Goal: Task Accomplishment & Management: Complete application form

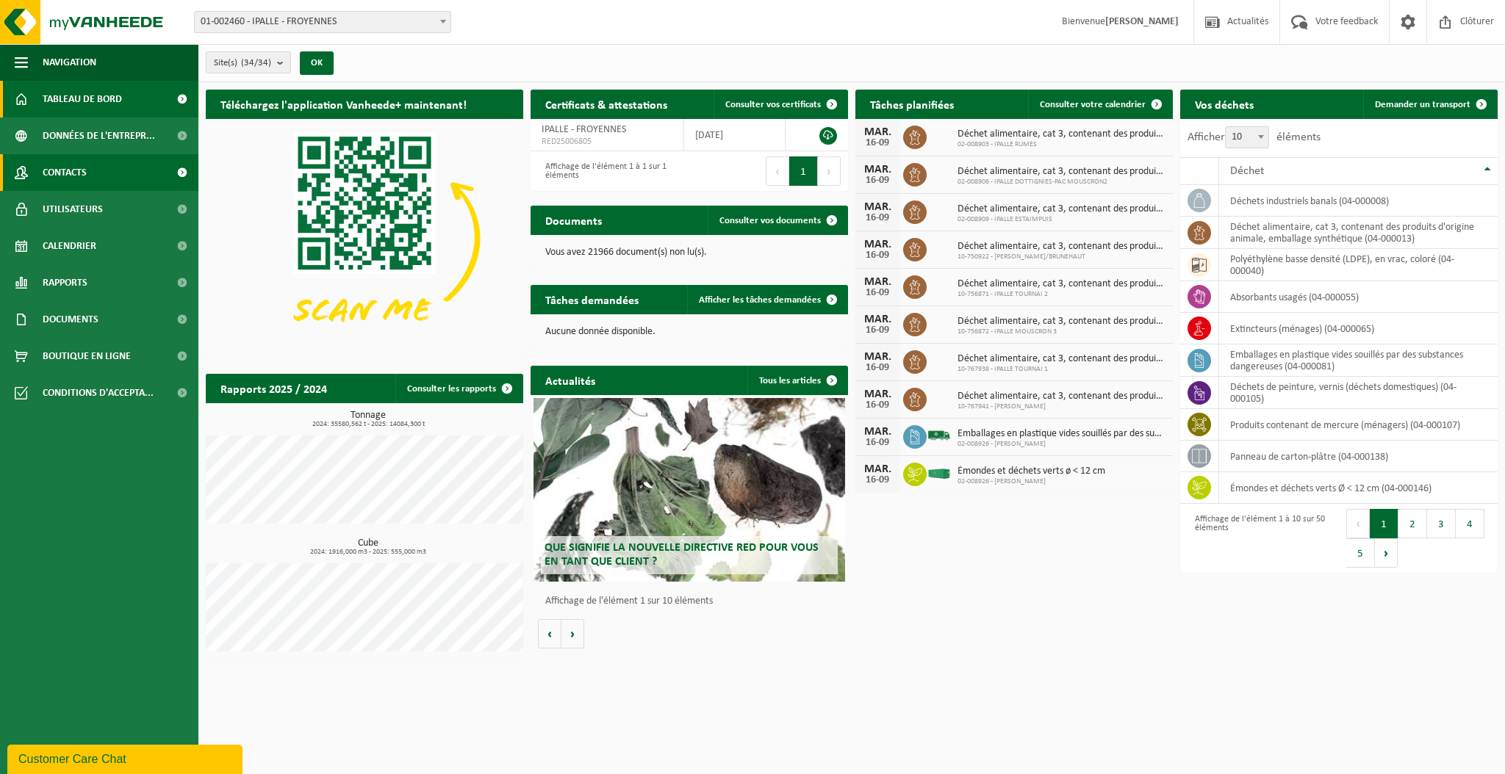
click at [62, 173] on span "Contacts" at bounding box center [65, 172] width 44 height 37
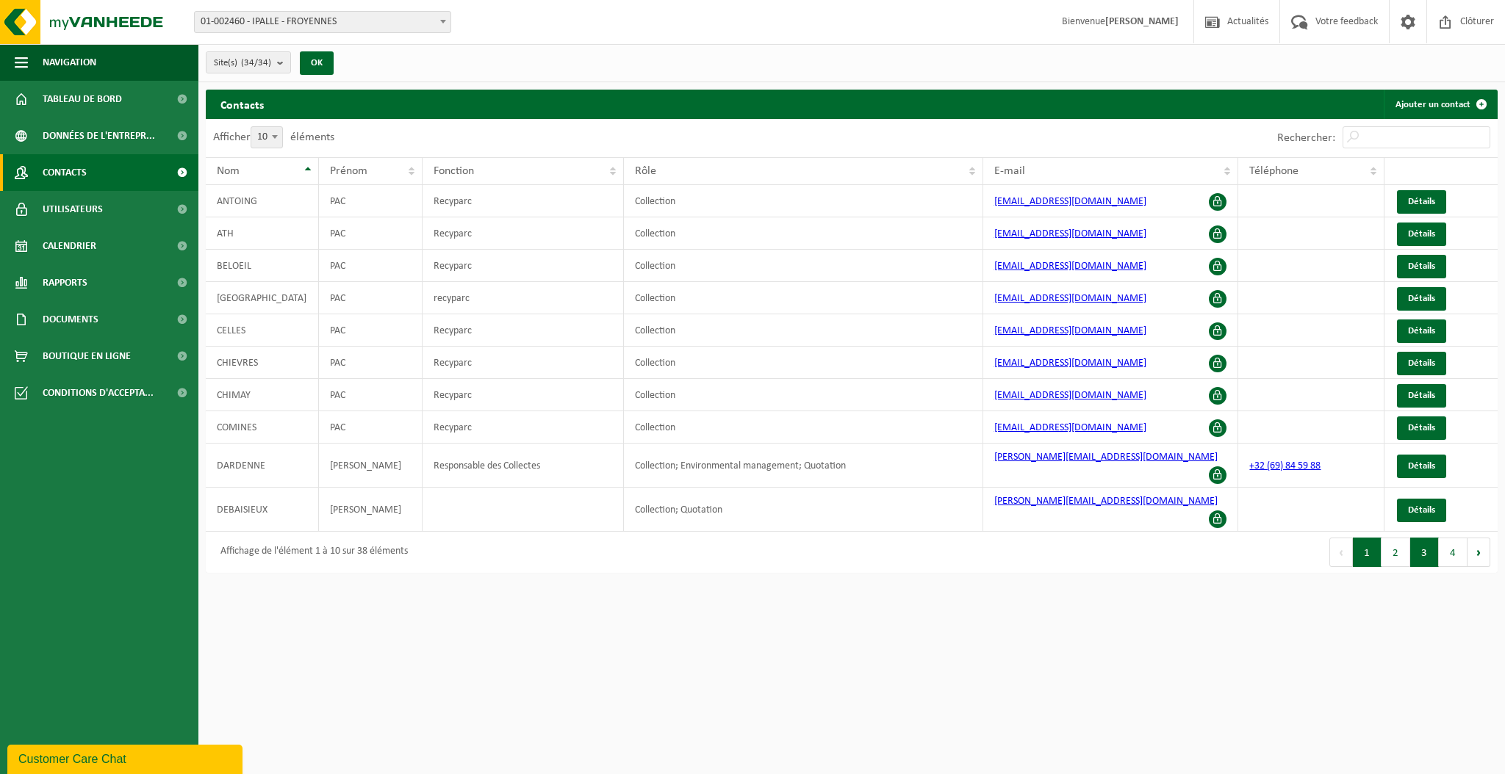
click at [1422, 538] on button "3" at bounding box center [1424, 552] width 29 height 29
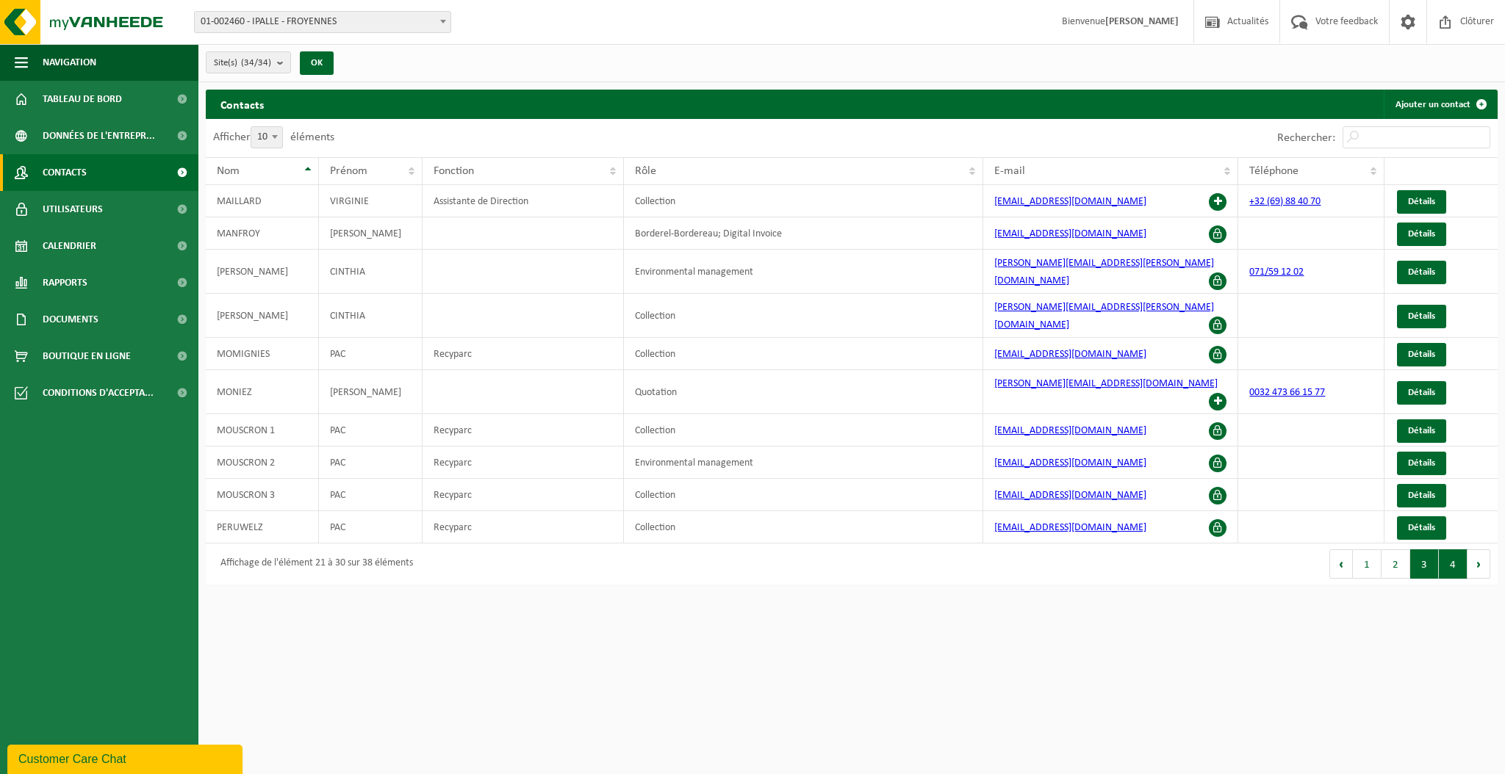
click at [1446, 550] on button "4" at bounding box center [1453, 564] width 29 height 29
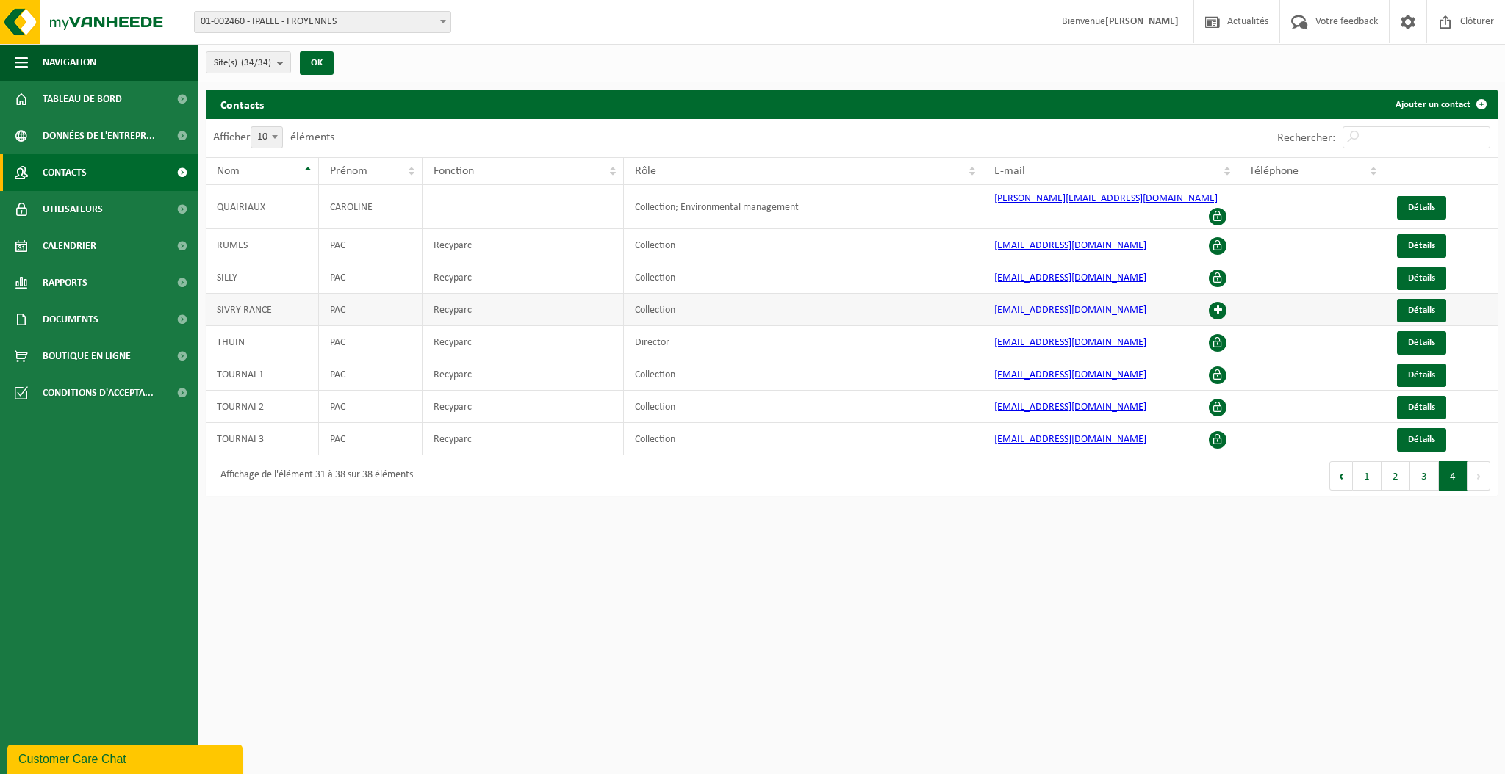
click at [1223, 302] on span at bounding box center [1218, 311] width 18 height 18
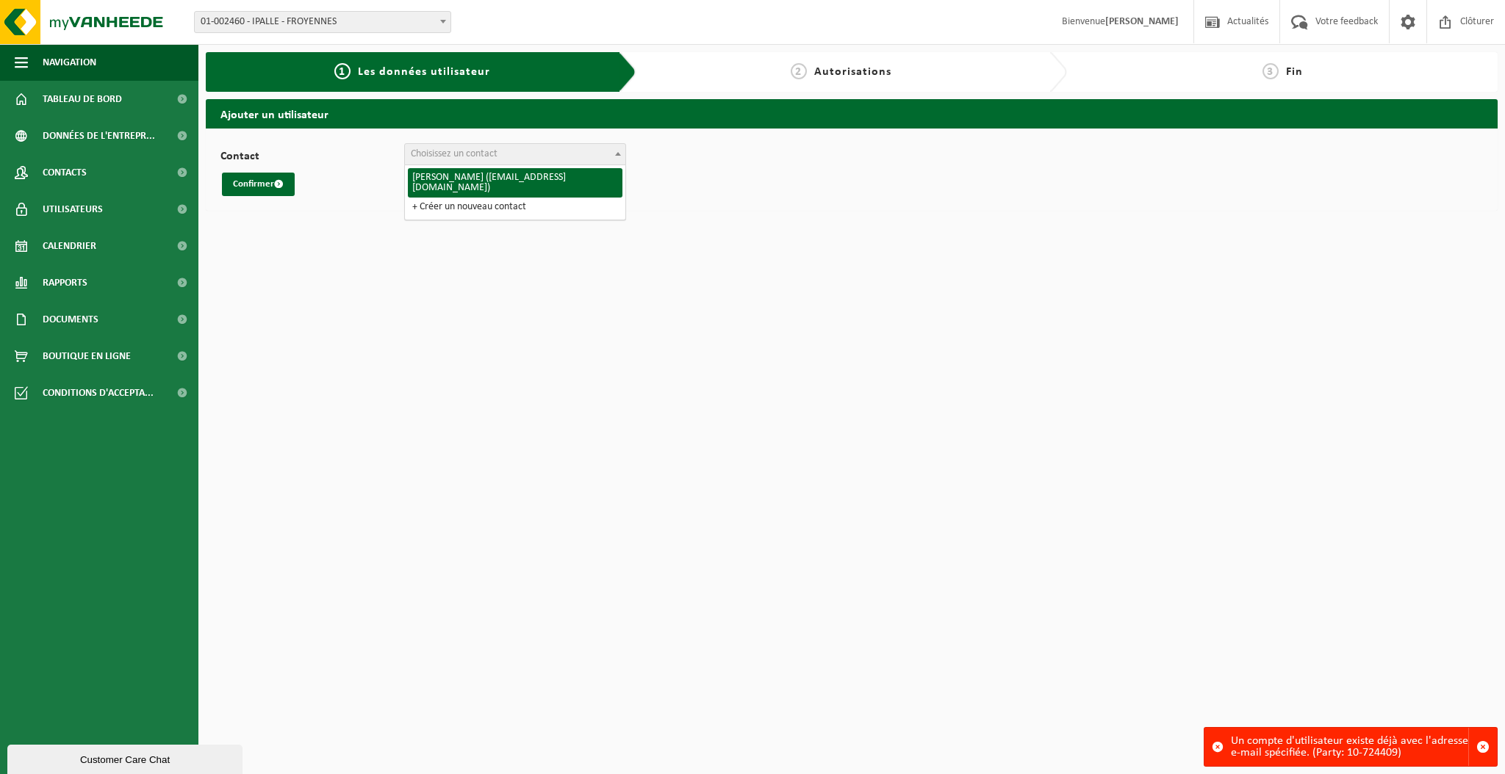
click at [486, 154] on span "Choisissez un contact" at bounding box center [454, 153] width 87 height 11
select select "0"
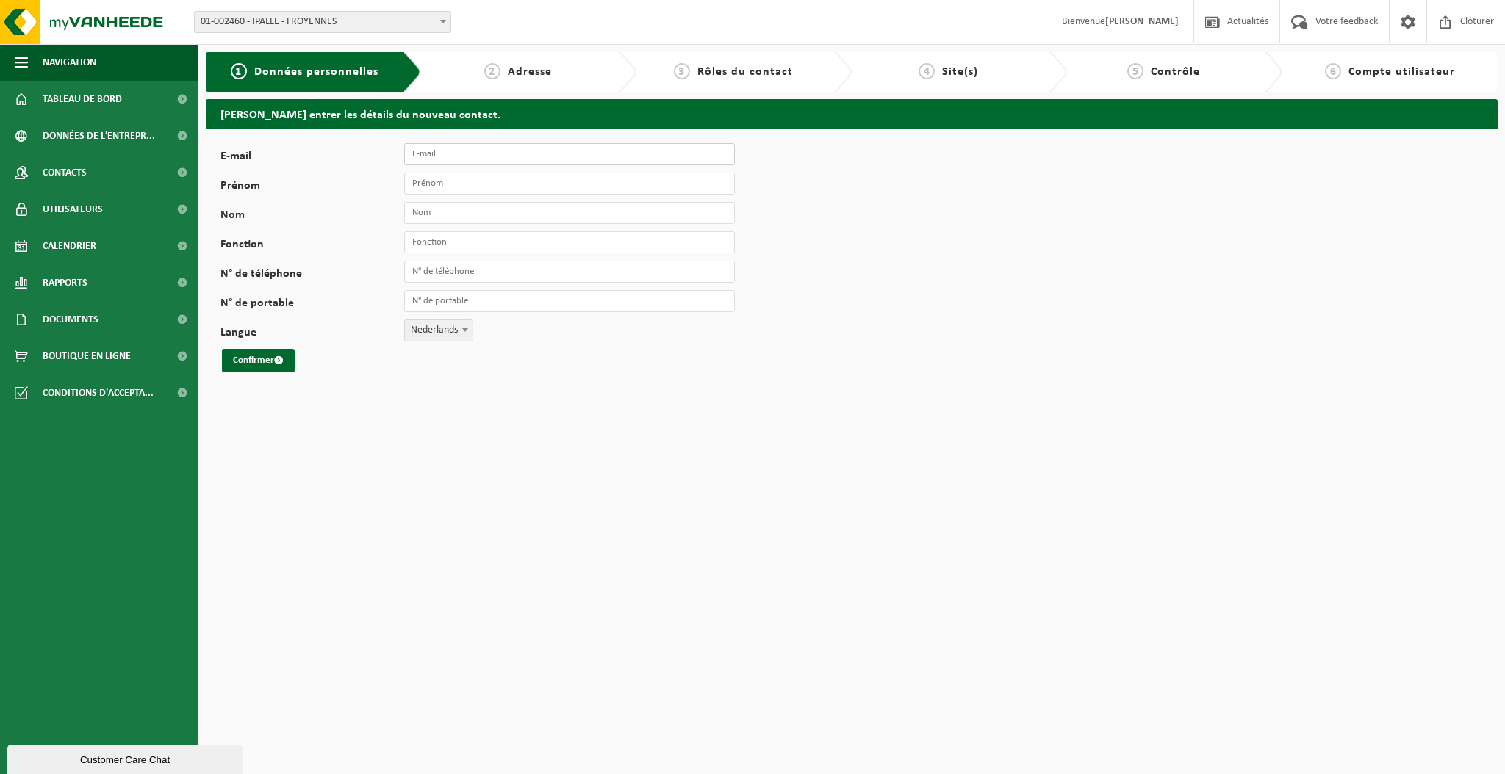
click at [508, 161] on input "E-mail" at bounding box center [569, 154] width 331 height 22
type input "PAC_Sivry-Rance@ipalle.be"
click at [494, 184] on input "Prénom" at bounding box center [569, 184] width 331 height 22
type input "PAC"
click at [423, 211] on input "Nom" at bounding box center [569, 213] width 331 height 22
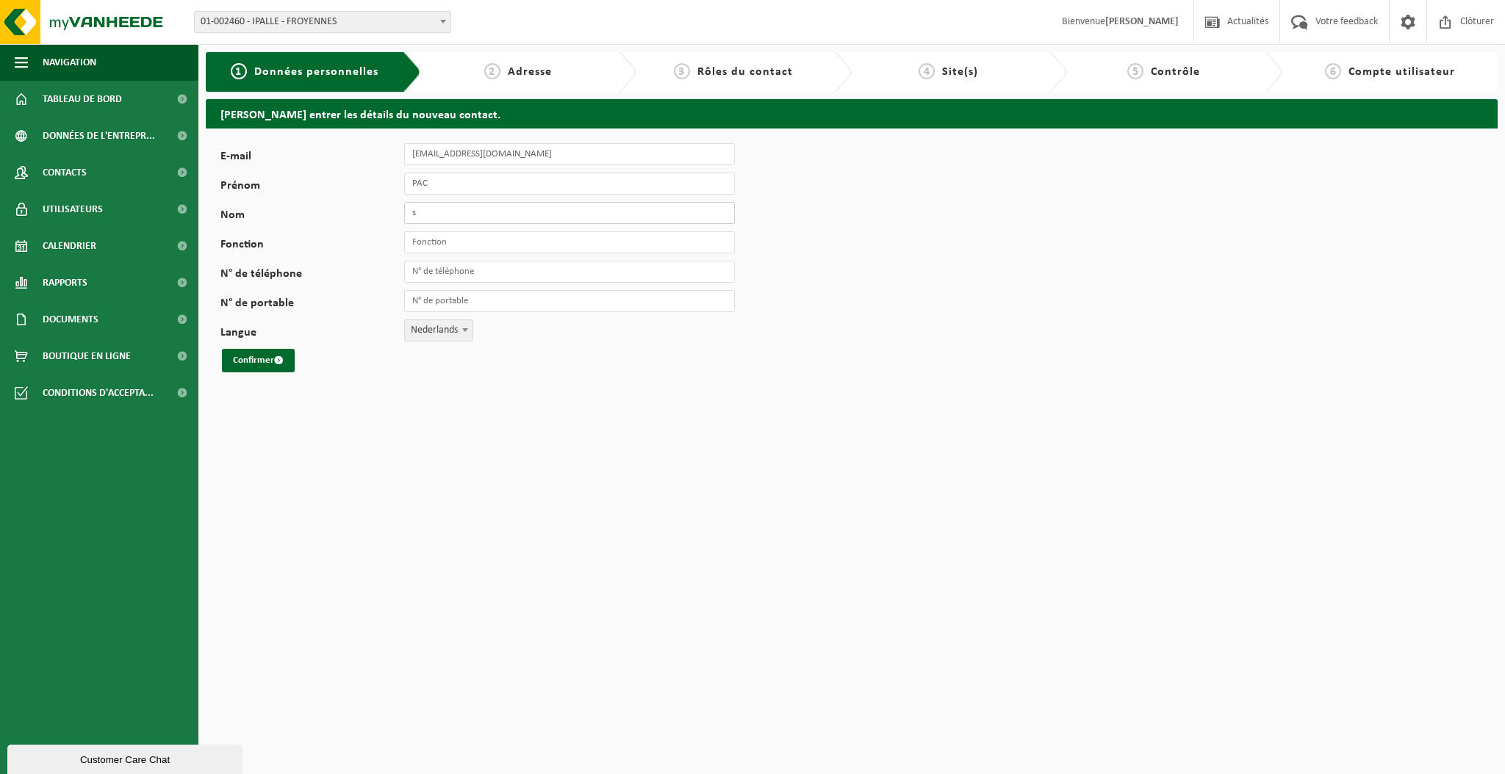
type input "SIVRY RANCE"
click at [431, 242] on input "Fonction" at bounding box center [569, 242] width 331 height 22
type input "Recyparc"
click at [420, 332] on span "Nederlands" at bounding box center [439, 330] width 68 height 21
select select "1"
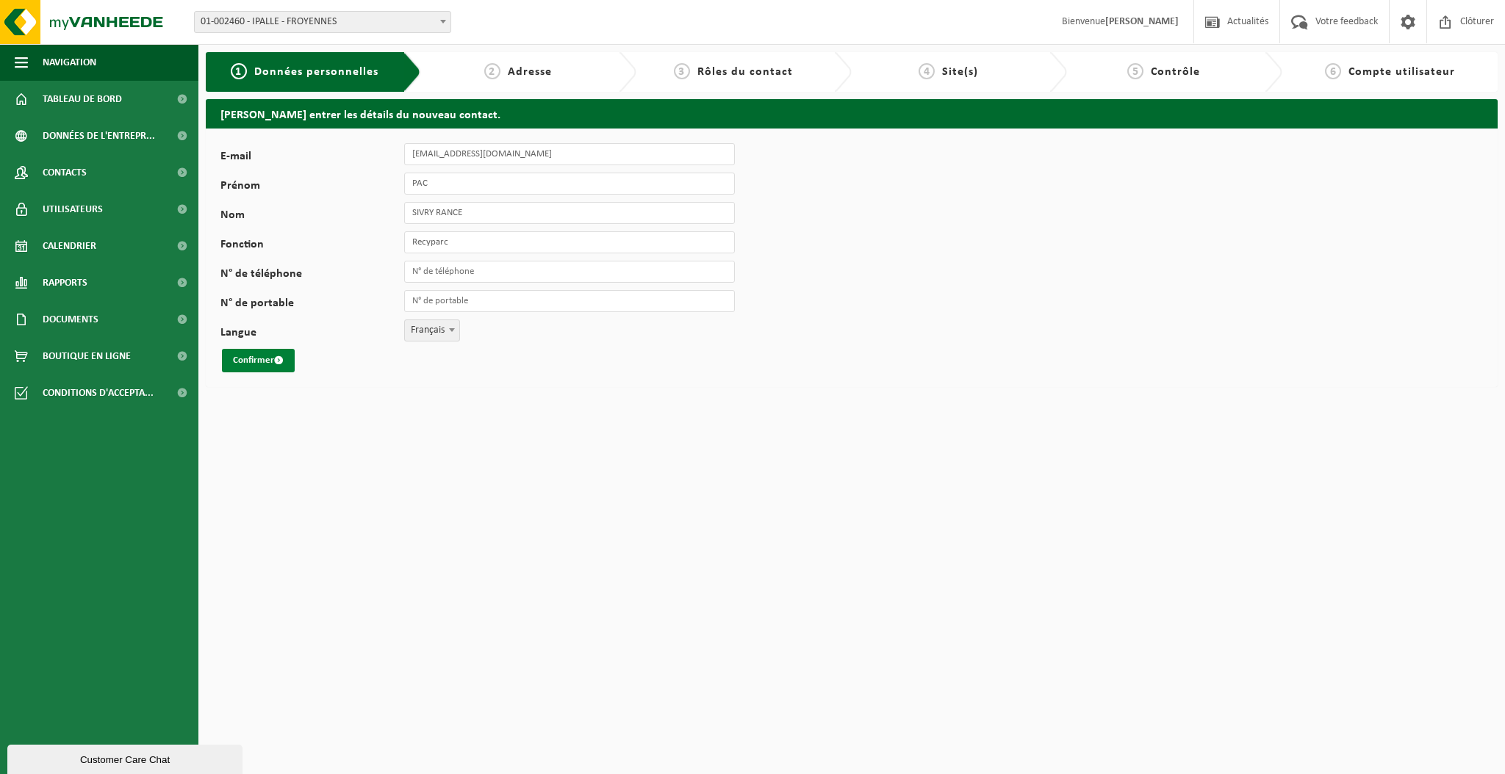
click at [263, 353] on button "Confirmer" at bounding box center [258, 361] width 73 height 24
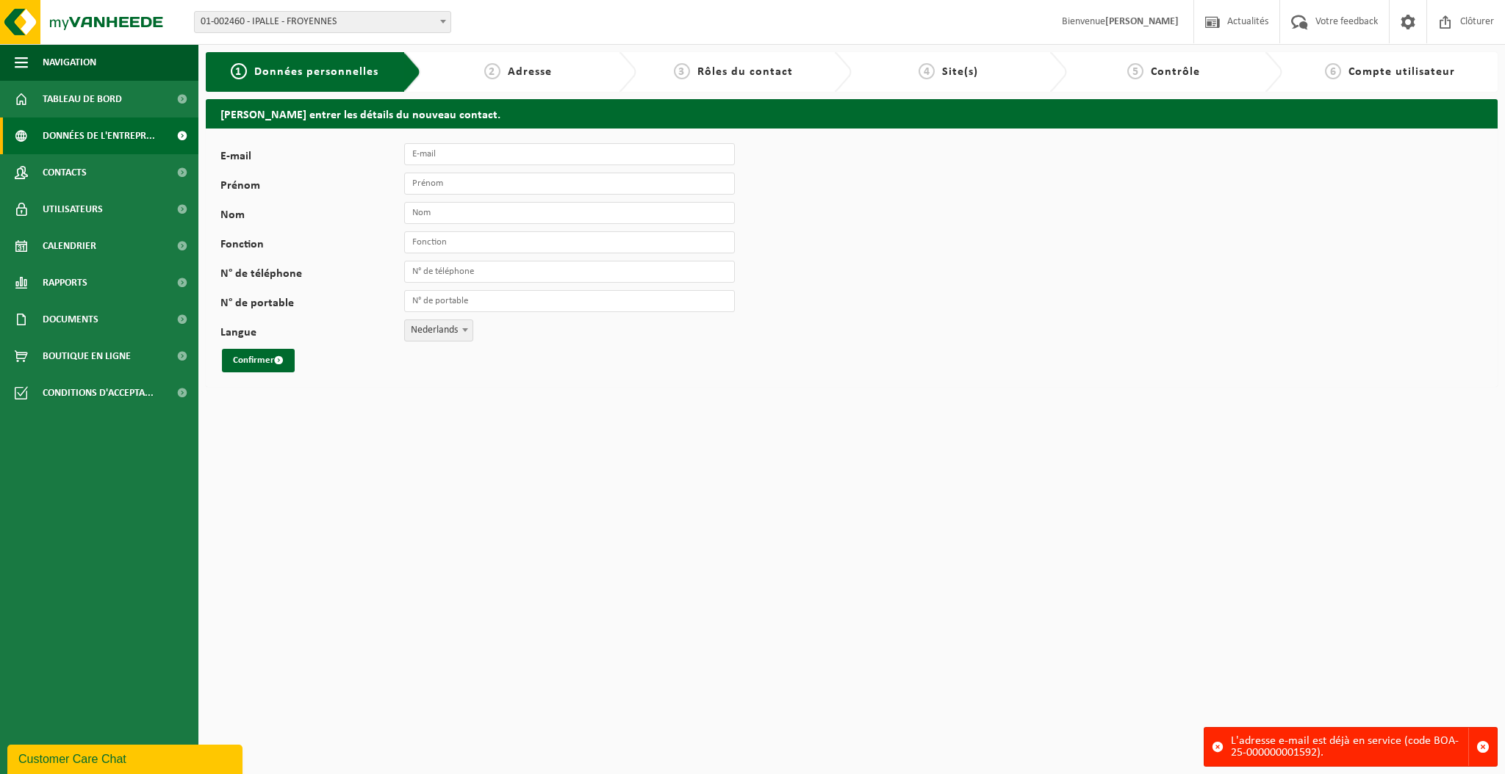
click at [84, 137] on span "Données de l'entrepr..." at bounding box center [99, 136] width 112 height 37
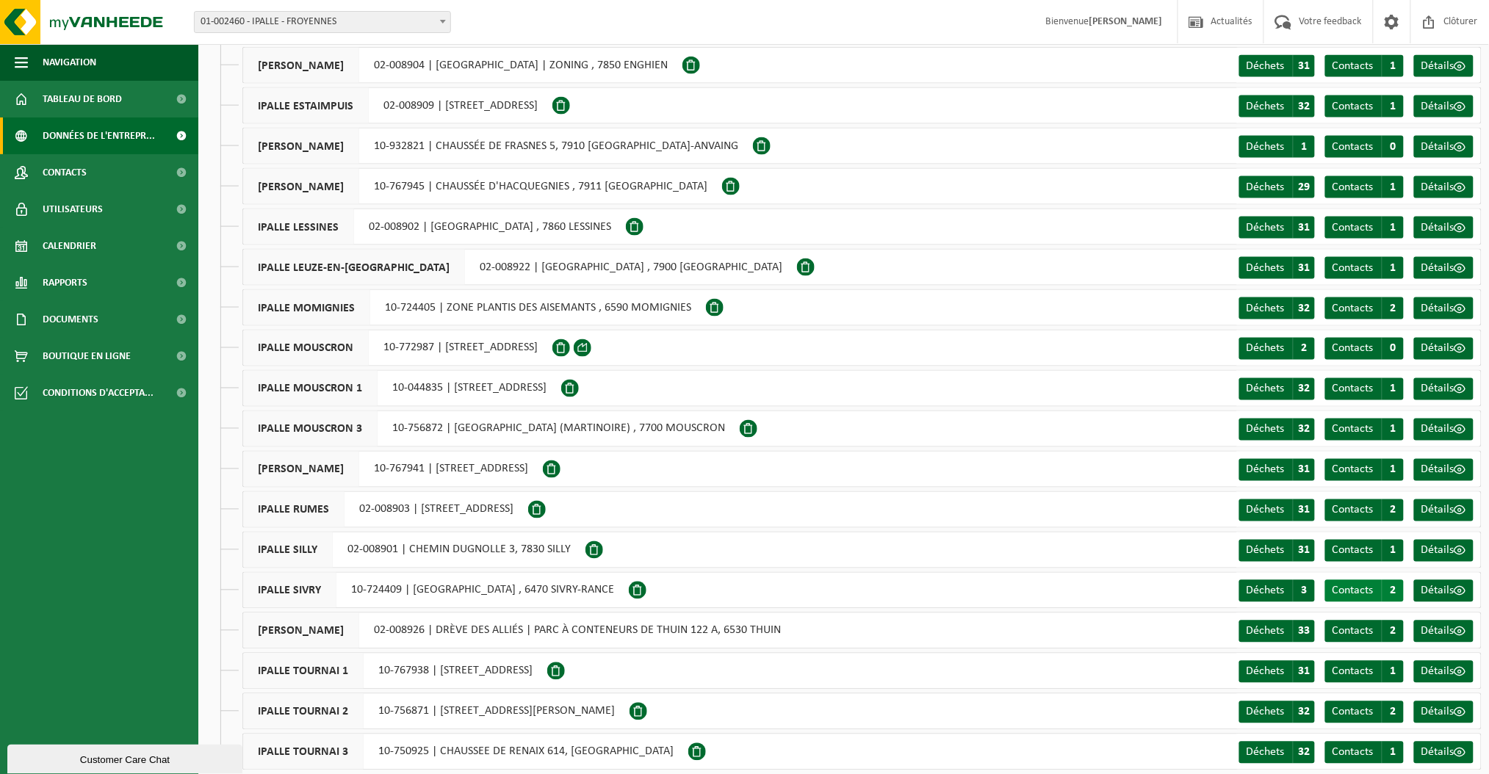
scroll to position [713, 0]
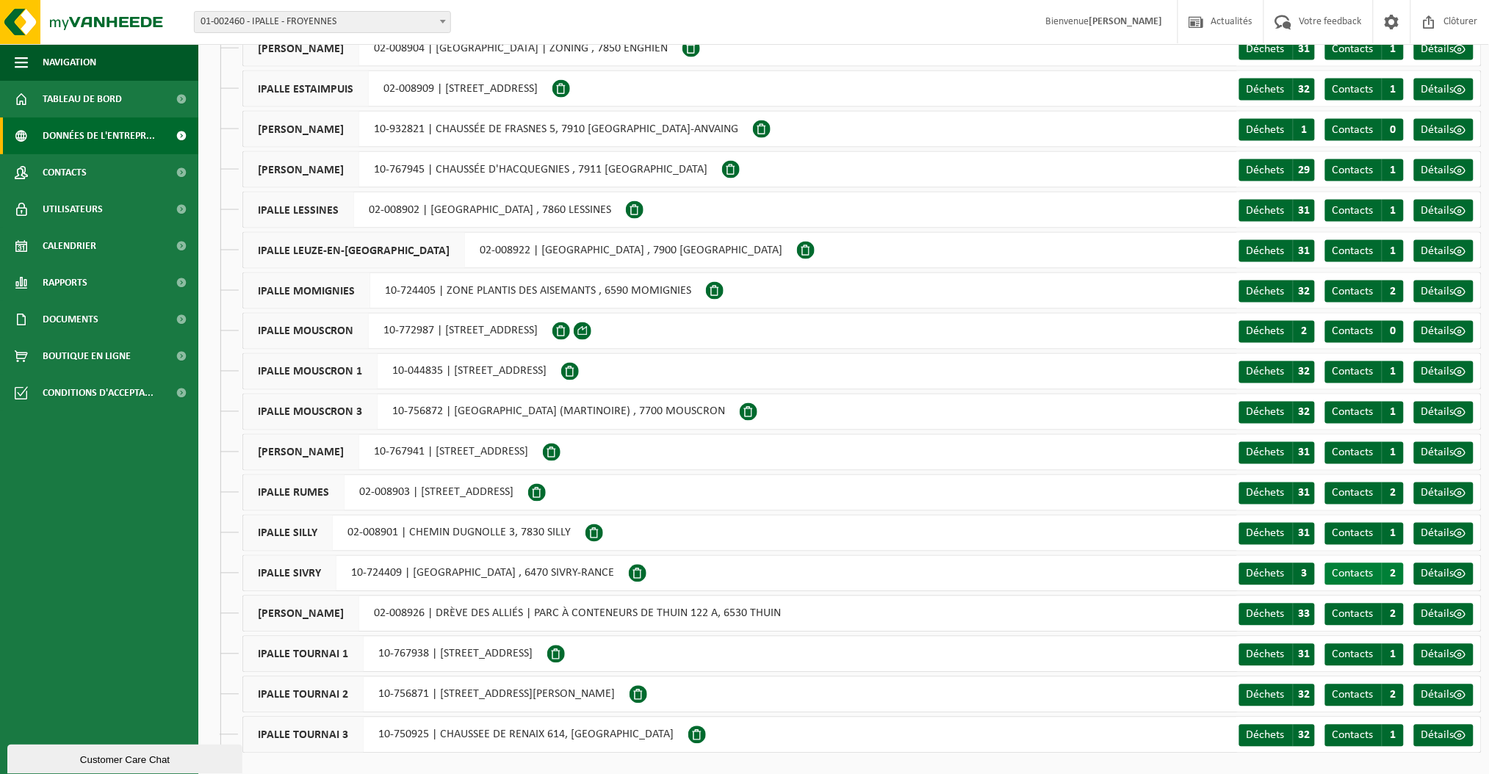
click at [1392, 575] on span "2" at bounding box center [1393, 575] width 22 height 22
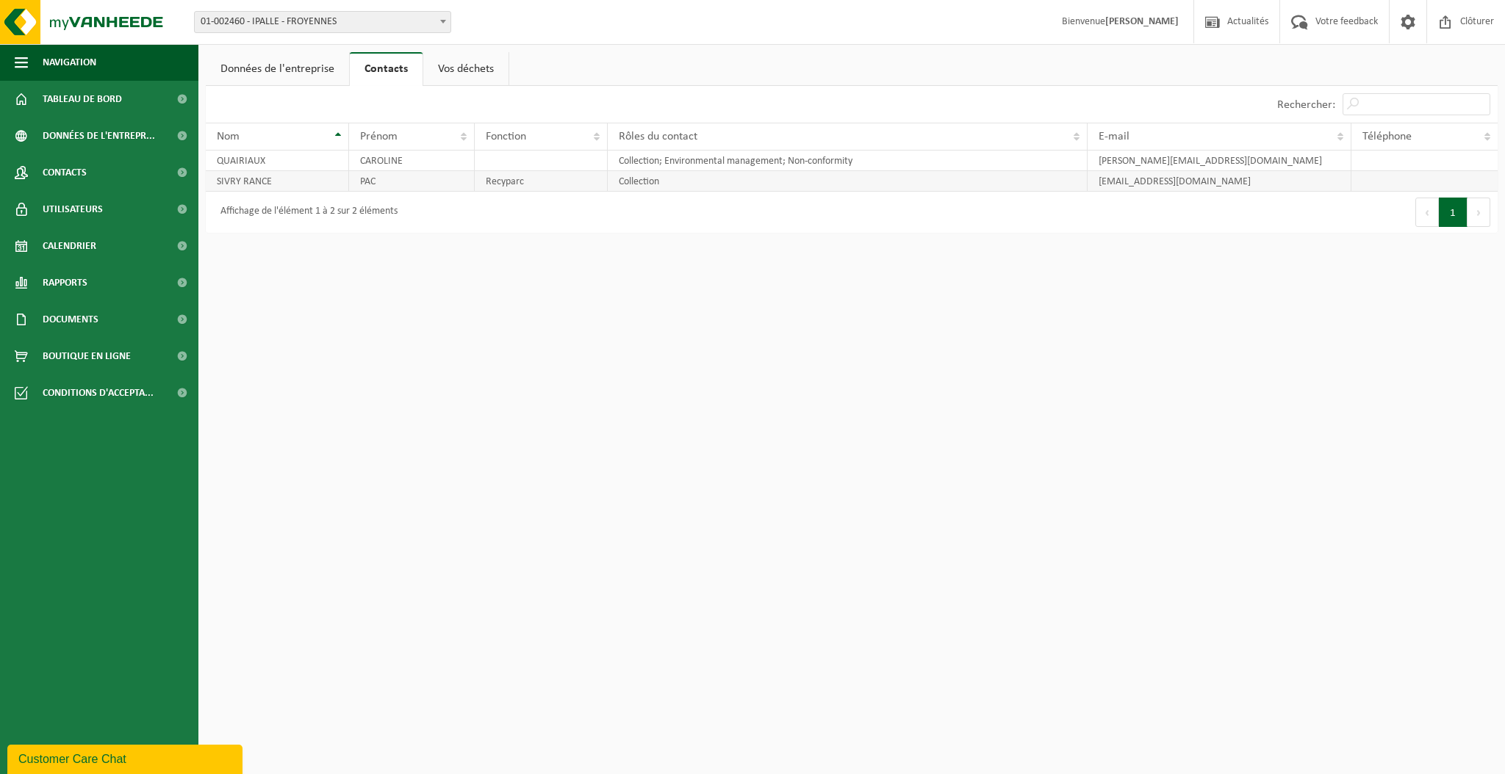
click at [483, 182] on td "Recyparc" at bounding box center [541, 181] width 133 height 21
click at [452, 67] on link "Vos déchets" at bounding box center [465, 69] width 85 height 34
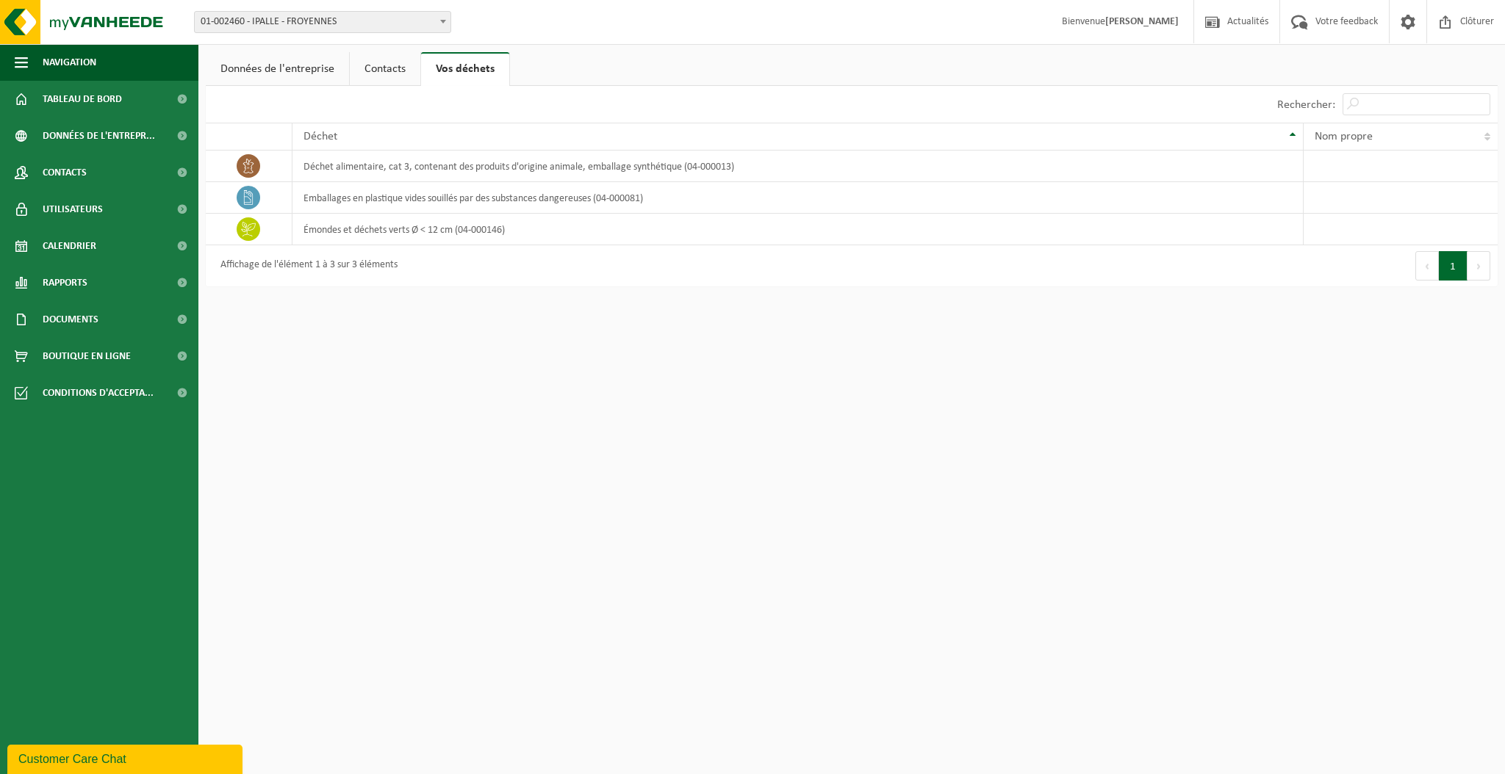
click at [308, 66] on link "Données de l'entreprise" at bounding box center [277, 69] width 143 height 34
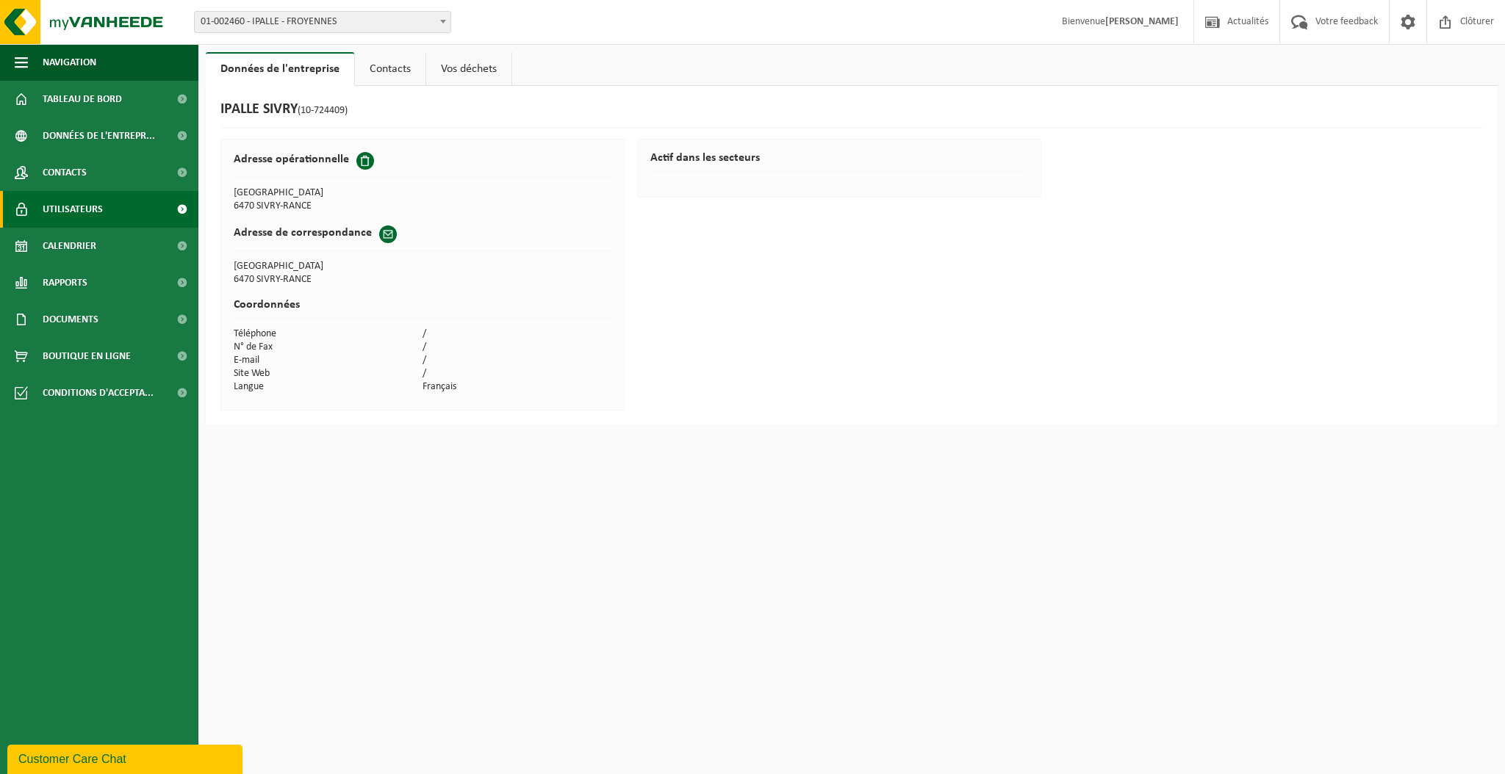
click at [91, 215] on span "Utilisateurs" at bounding box center [73, 209] width 60 height 37
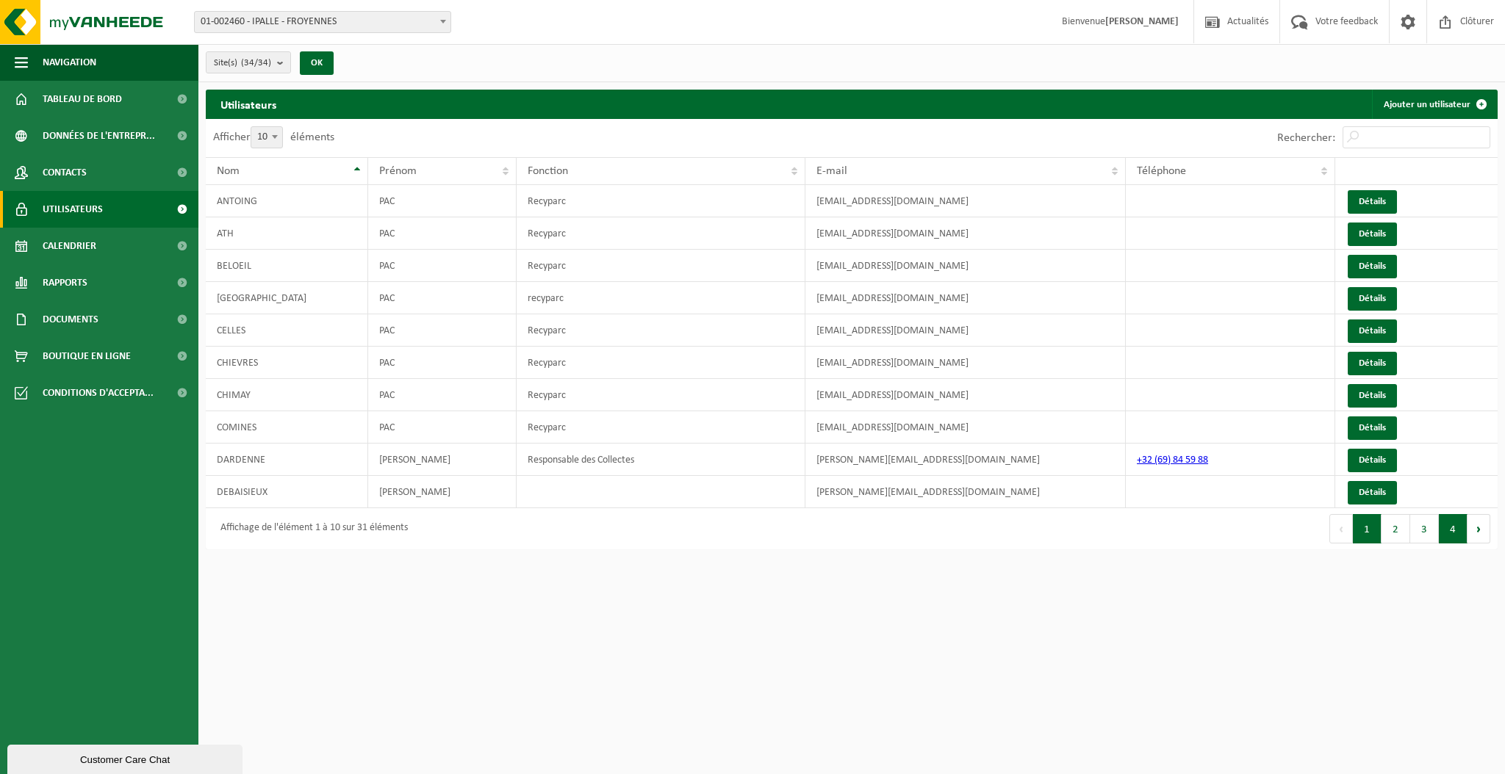
click at [1448, 537] on button "4" at bounding box center [1453, 528] width 29 height 29
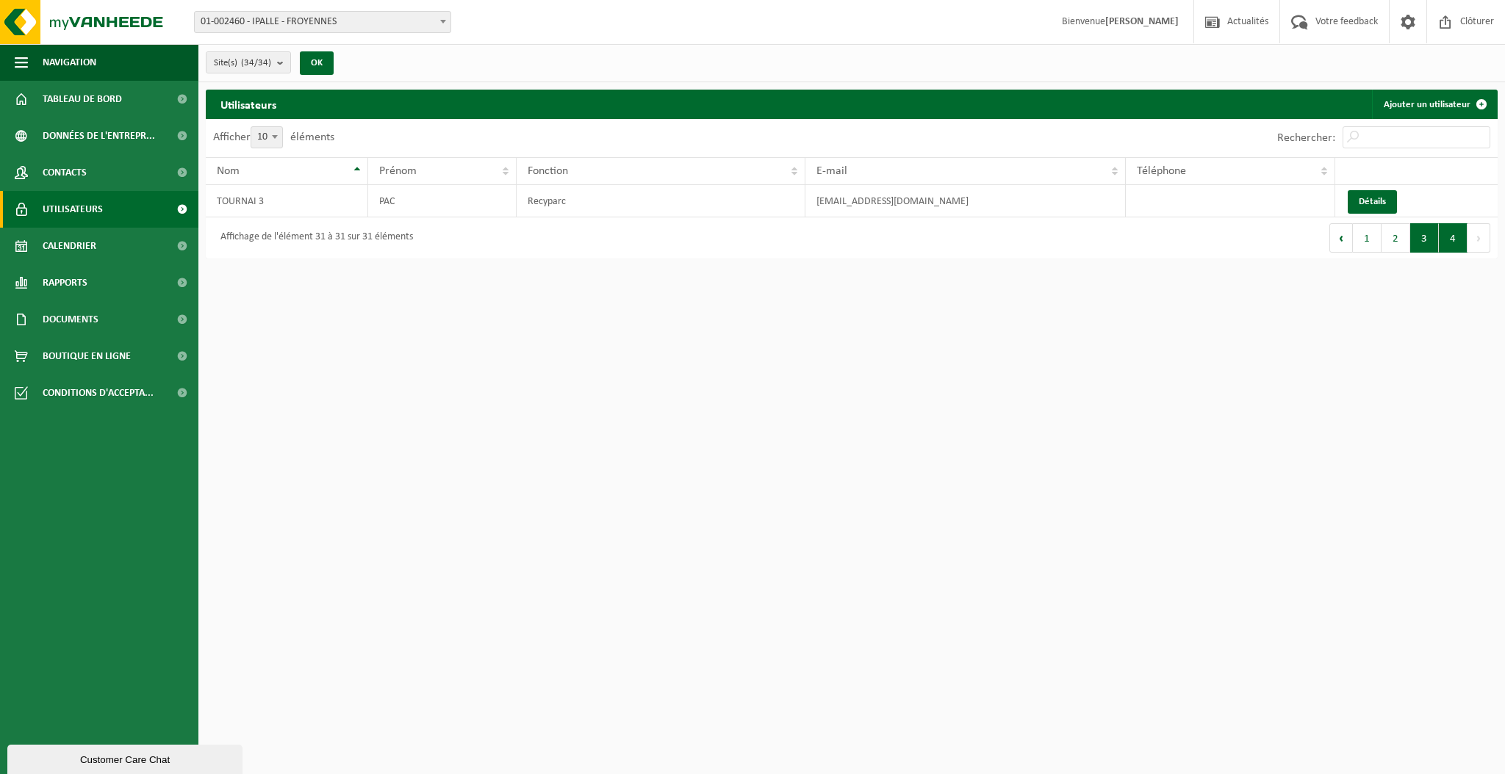
click at [1421, 233] on button "3" at bounding box center [1424, 237] width 29 height 29
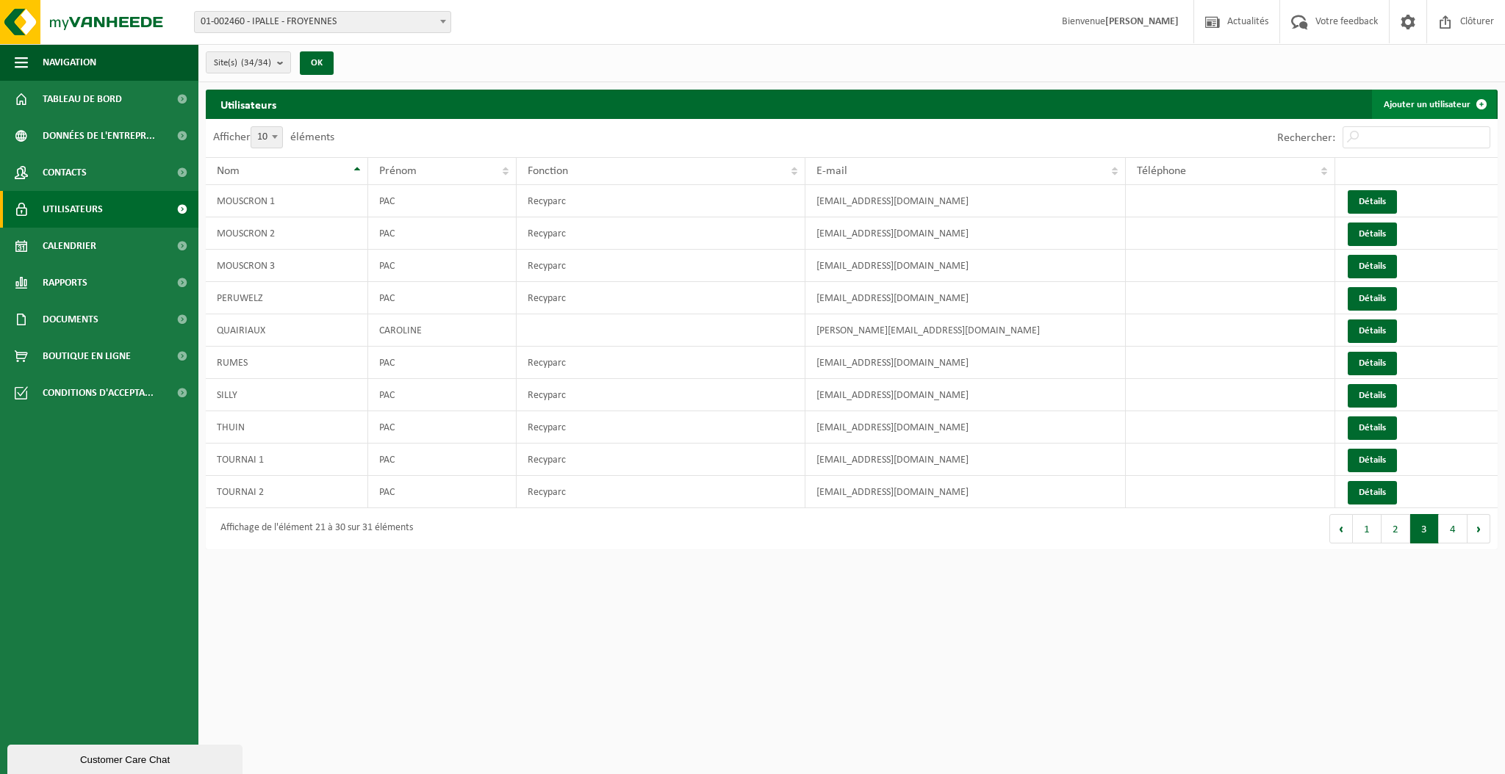
click at [1420, 96] on link "Ajouter un utilisateur" at bounding box center [1434, 104] width 124 height 29
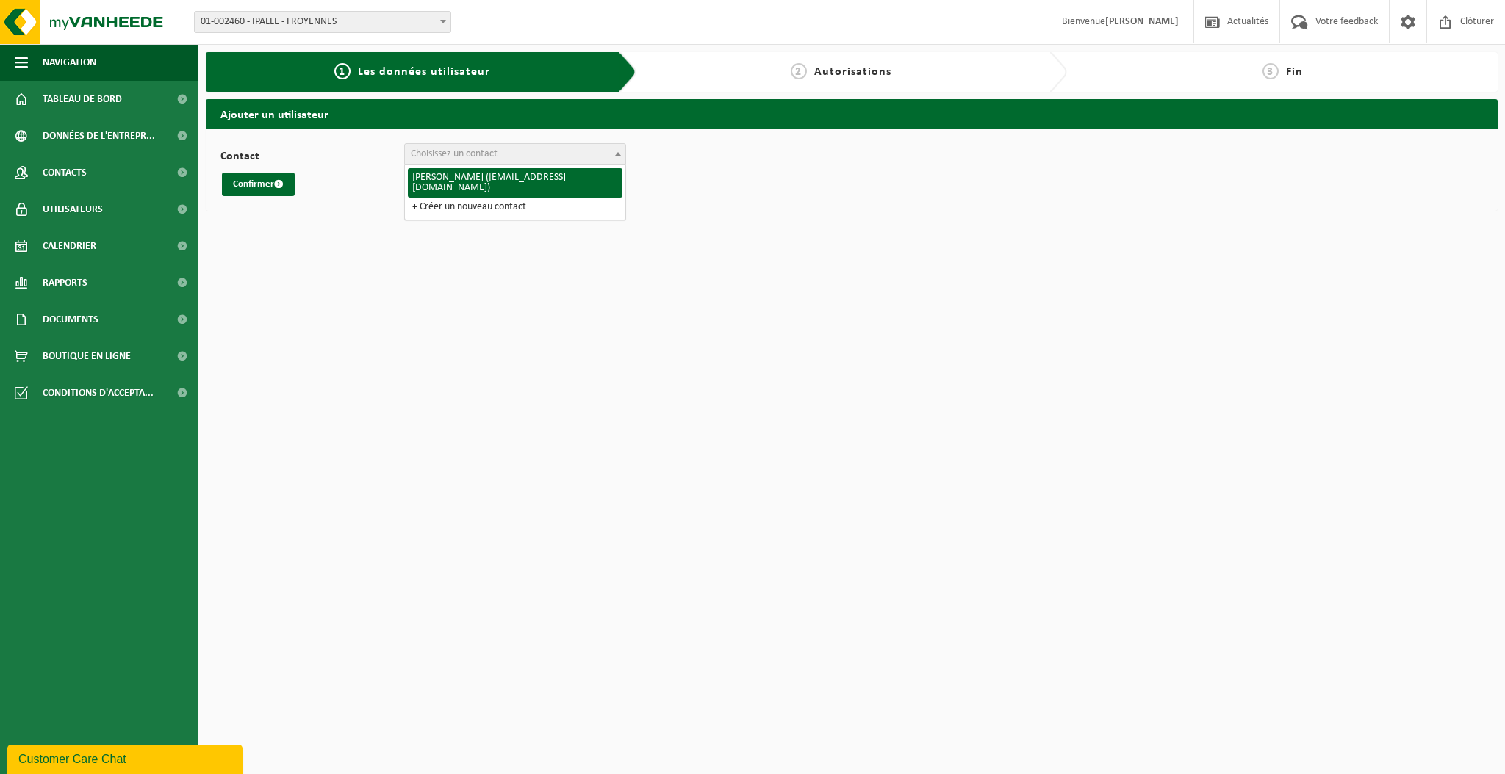
click at [522, 152] on span "Choisissez un contact" at bounding box center [515, 154] width 220 height 21
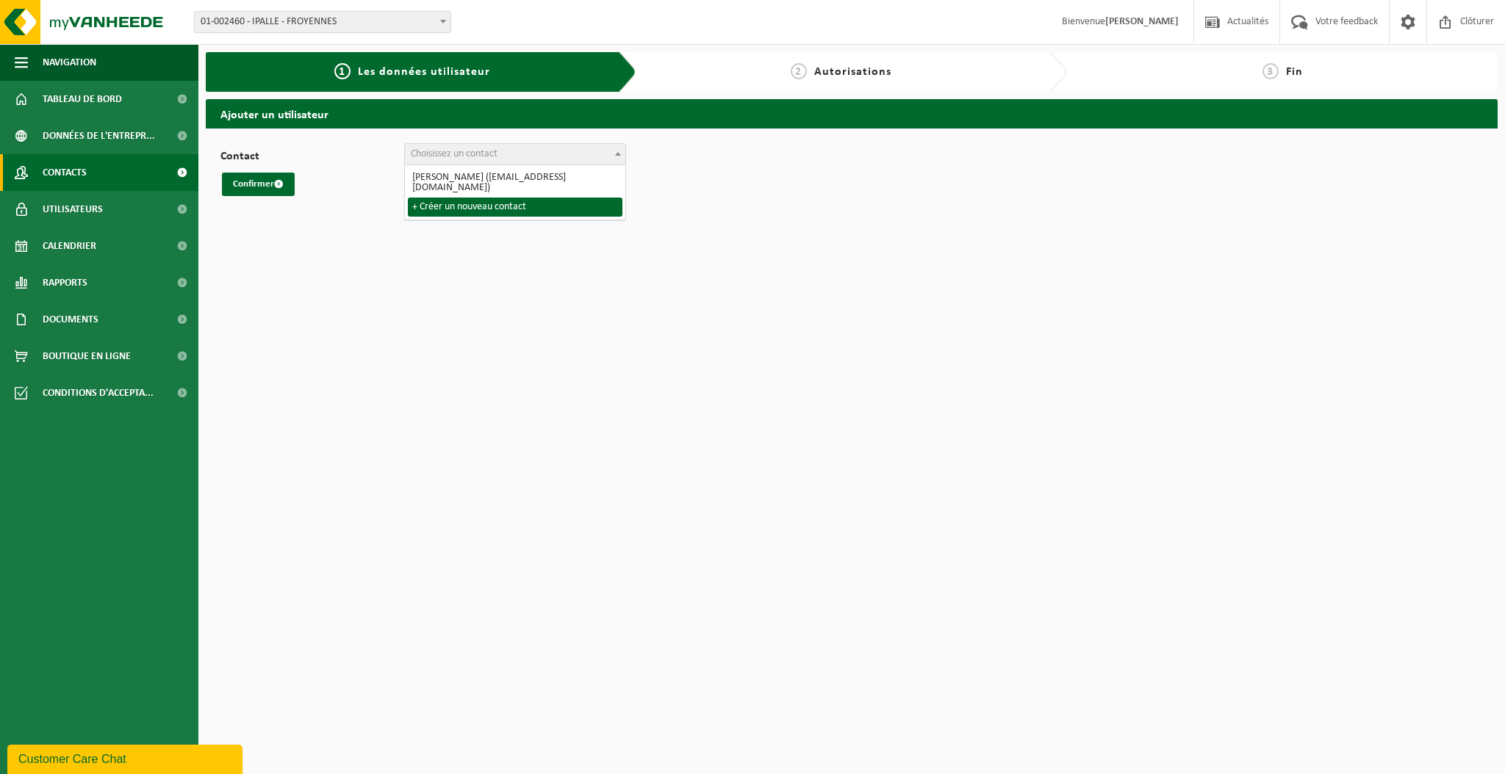
click at [101, 172] on link "Contacts" at bounding box center [99, 172] width 198 height 37
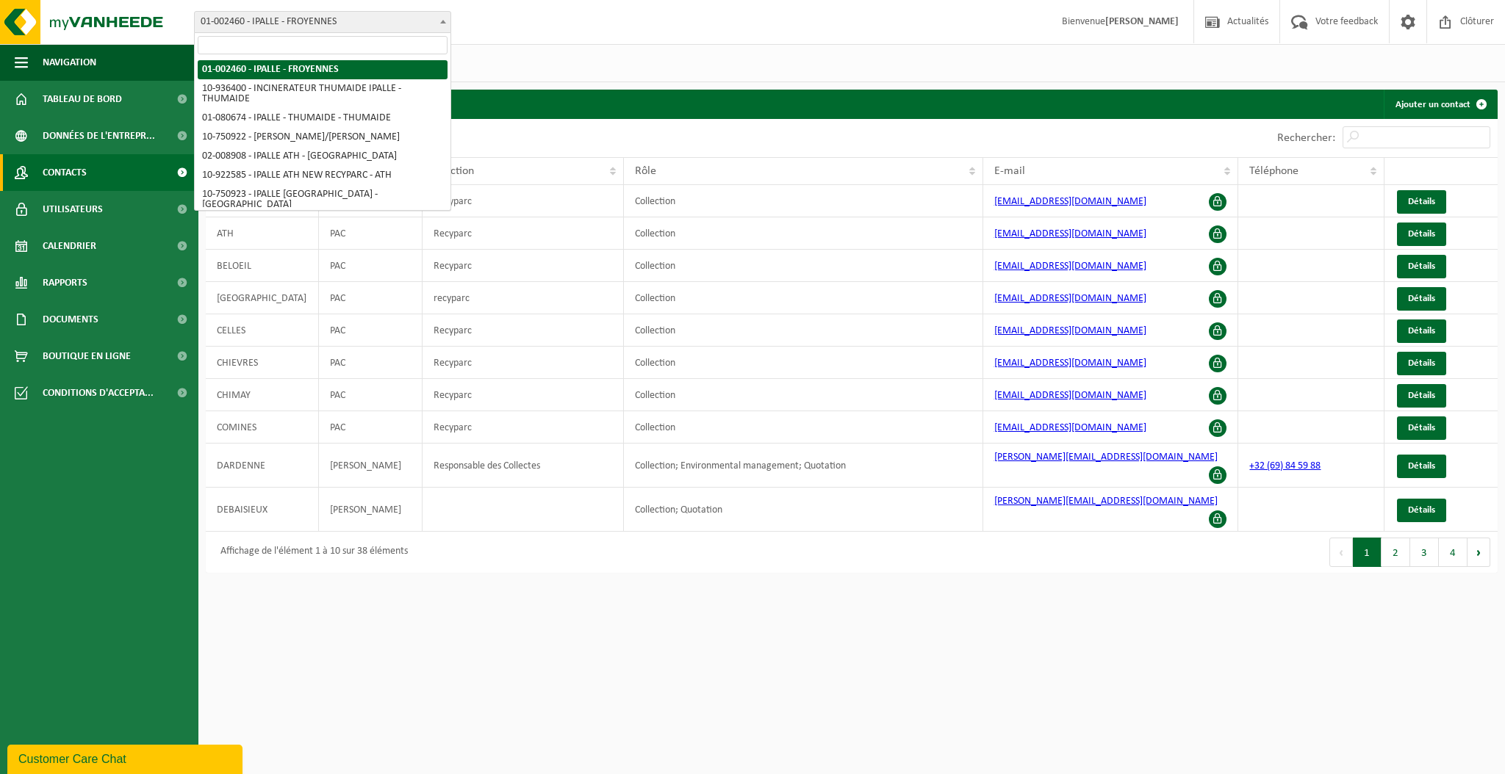
click at [413, 19] on span "01-002460 - IPALLE - FROYENNES" at bounding box center [323, 22] width 256 height 21
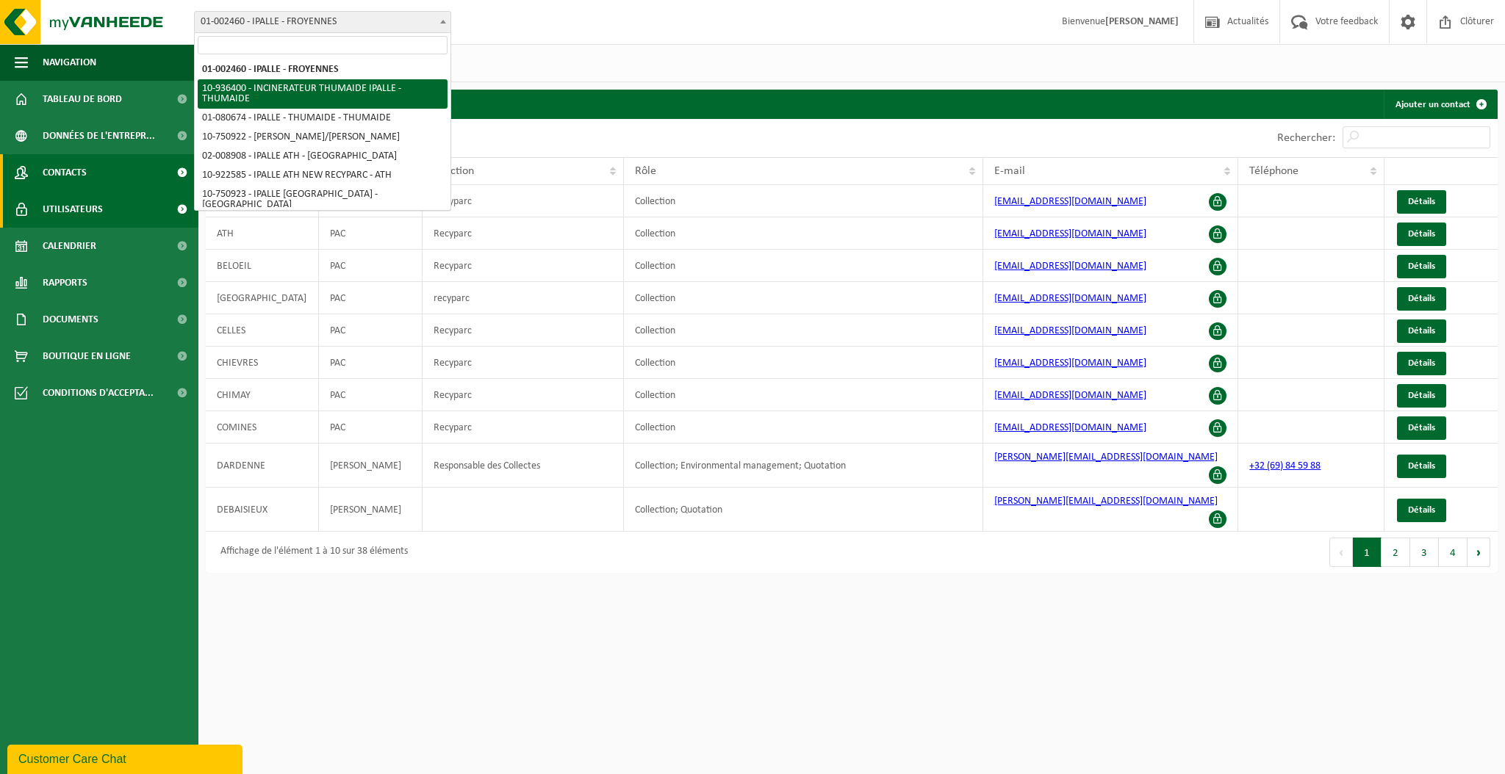
click at [87, 206] on span "Utilisateurs" at bounding box center [73, 209] width 60 height 37
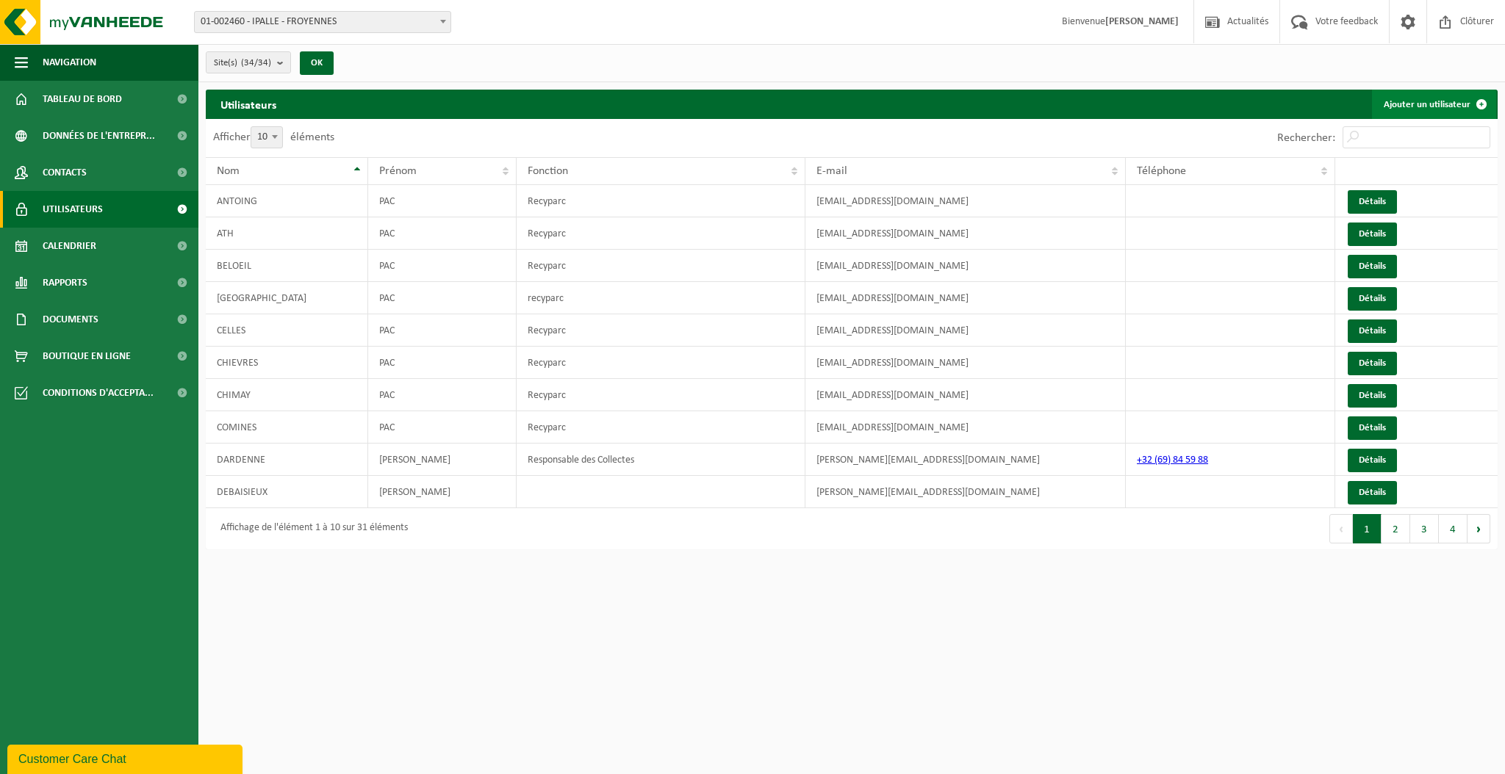
click at [1440, 101] on link "Ajouter un utilisateur" at bounding box center [1434, 104] width 124 height 29
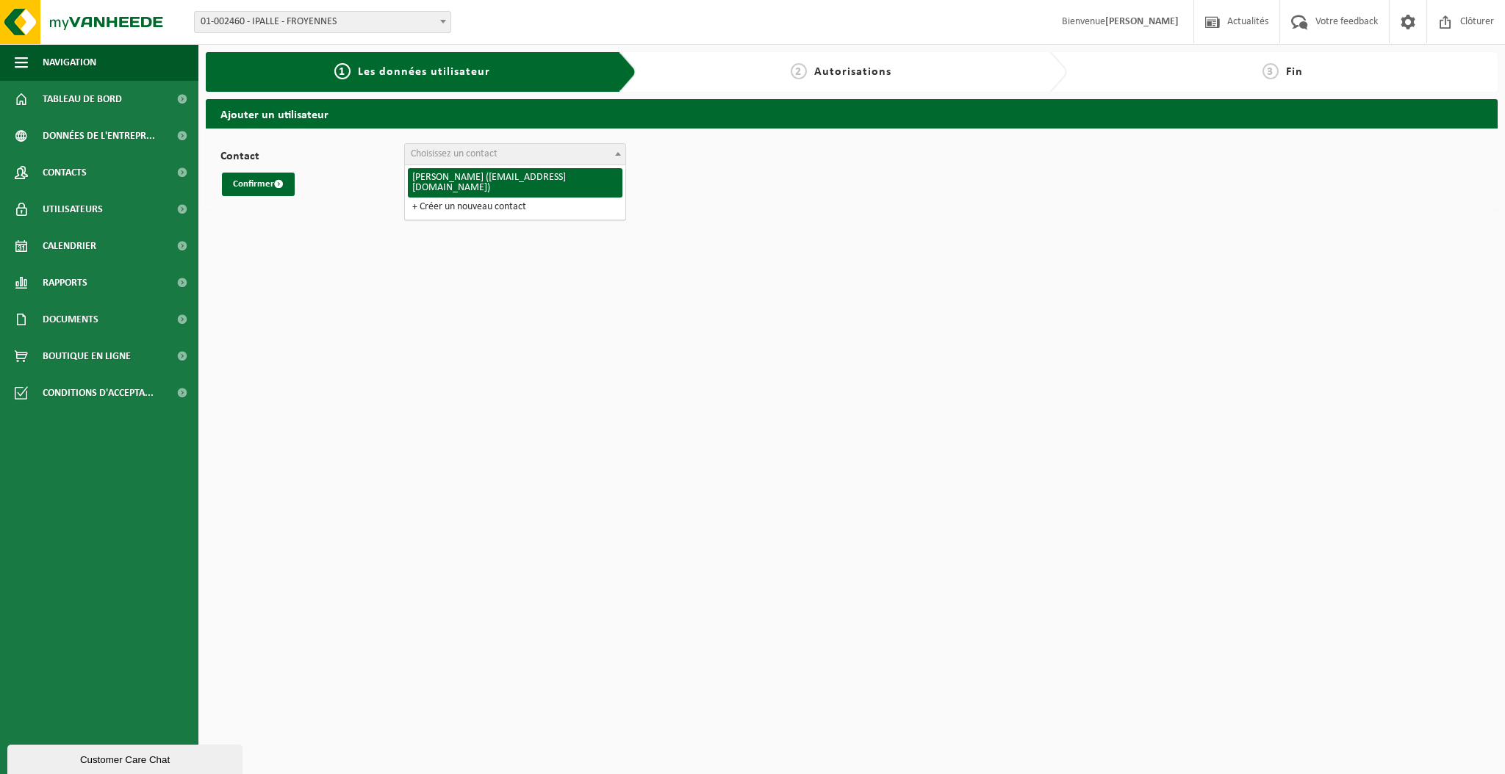
click at [455, 147] on span "Choisissez un contact" at bounding box center [515, 154] width 220 height 21
select select "6940"
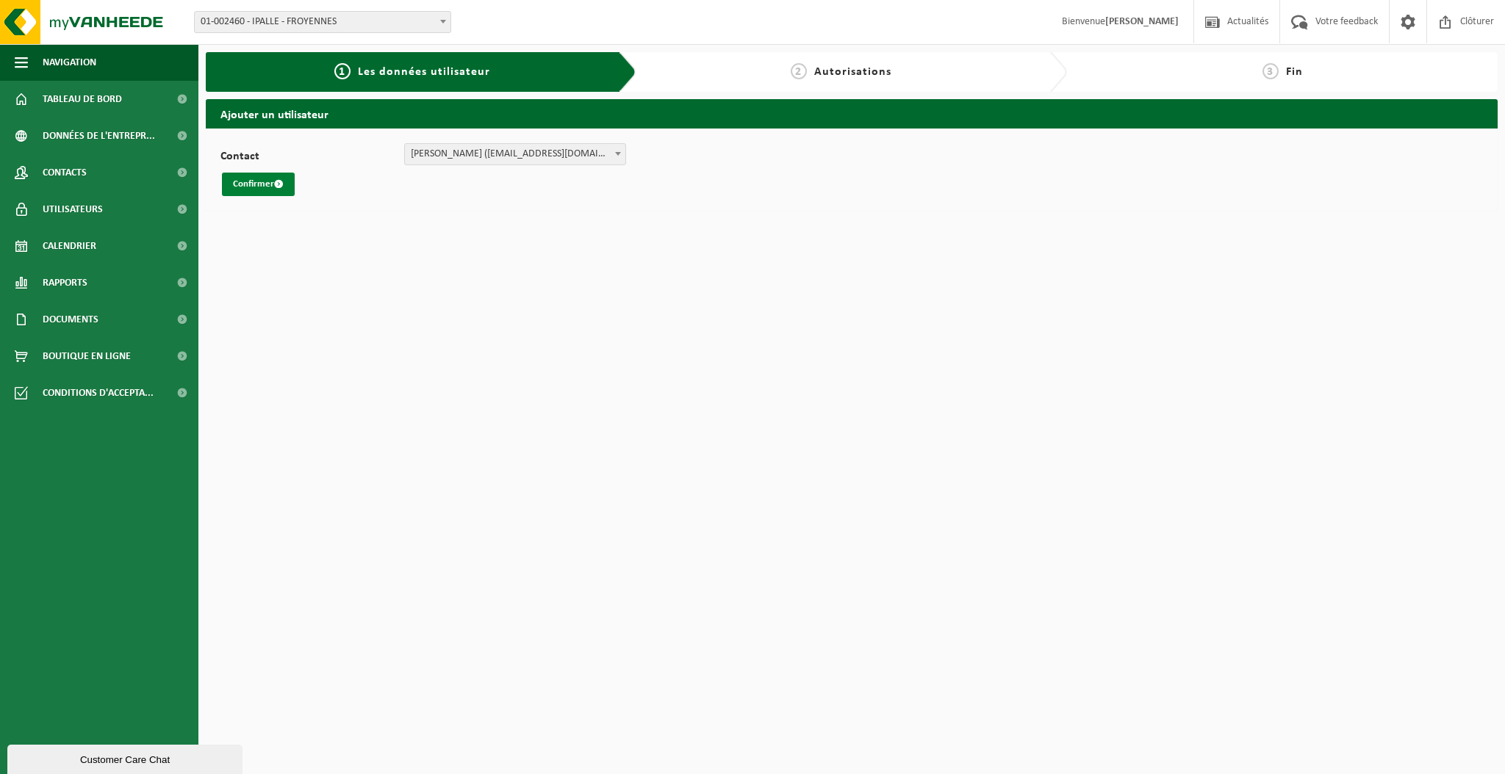
click at [240, 184] on button "Confirmer" at bounding box center [258, 185] width 73 height 24
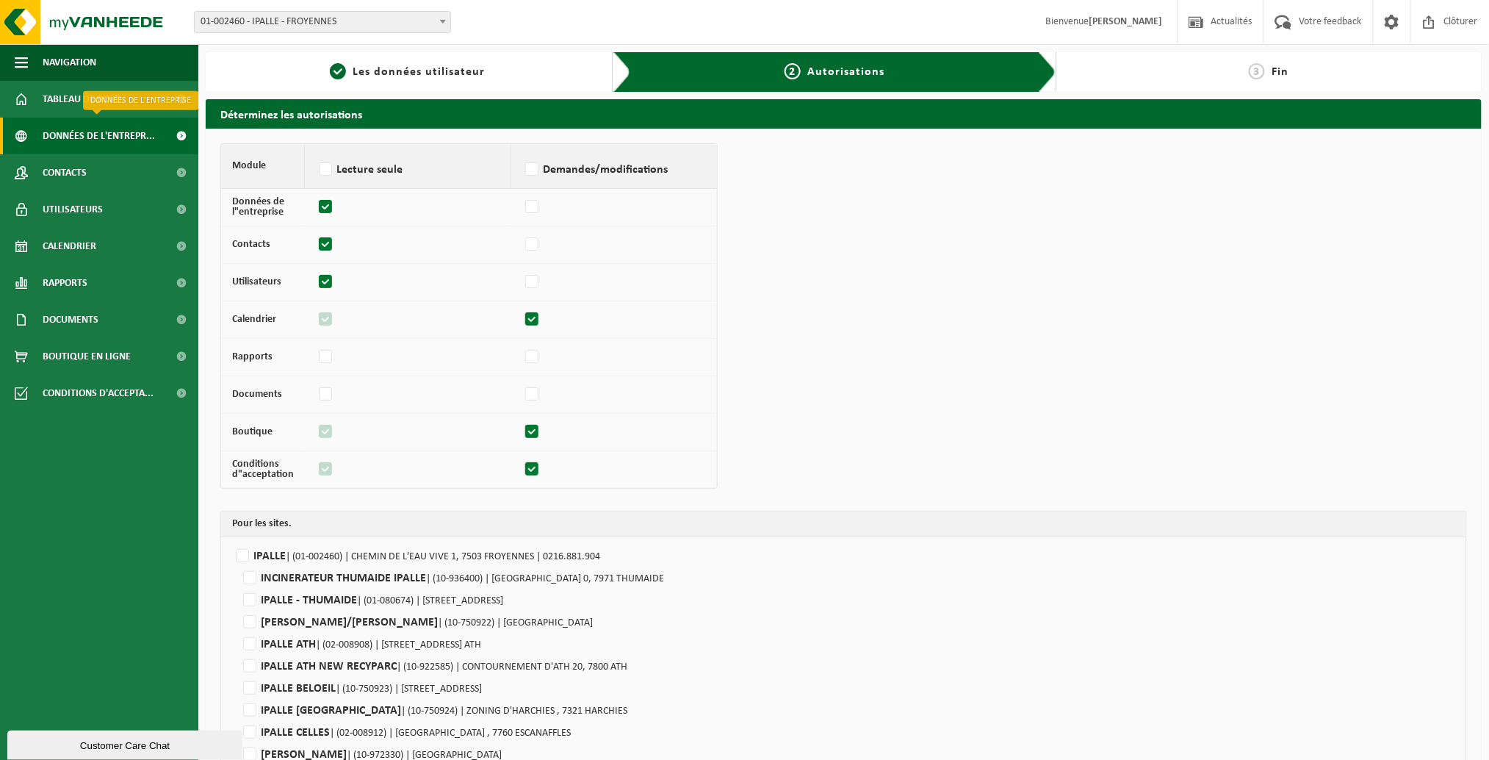
click at [74, 134] on span "Données de l'entrepr..." at bounding box center [99, 136] width 112 height 37
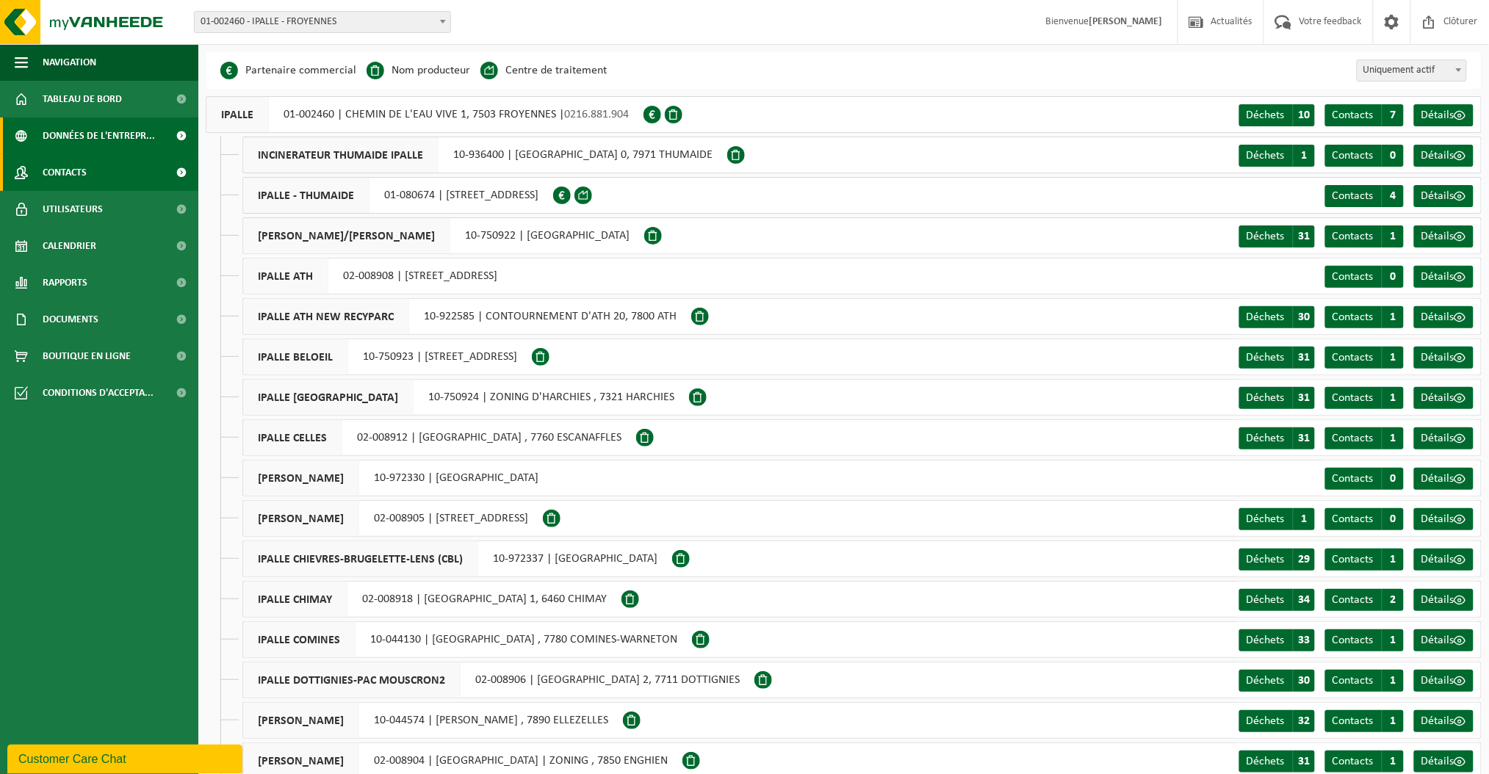
click at [75, 170] on span "Contacts" at bounding box center [65, 172] width 44 height 37
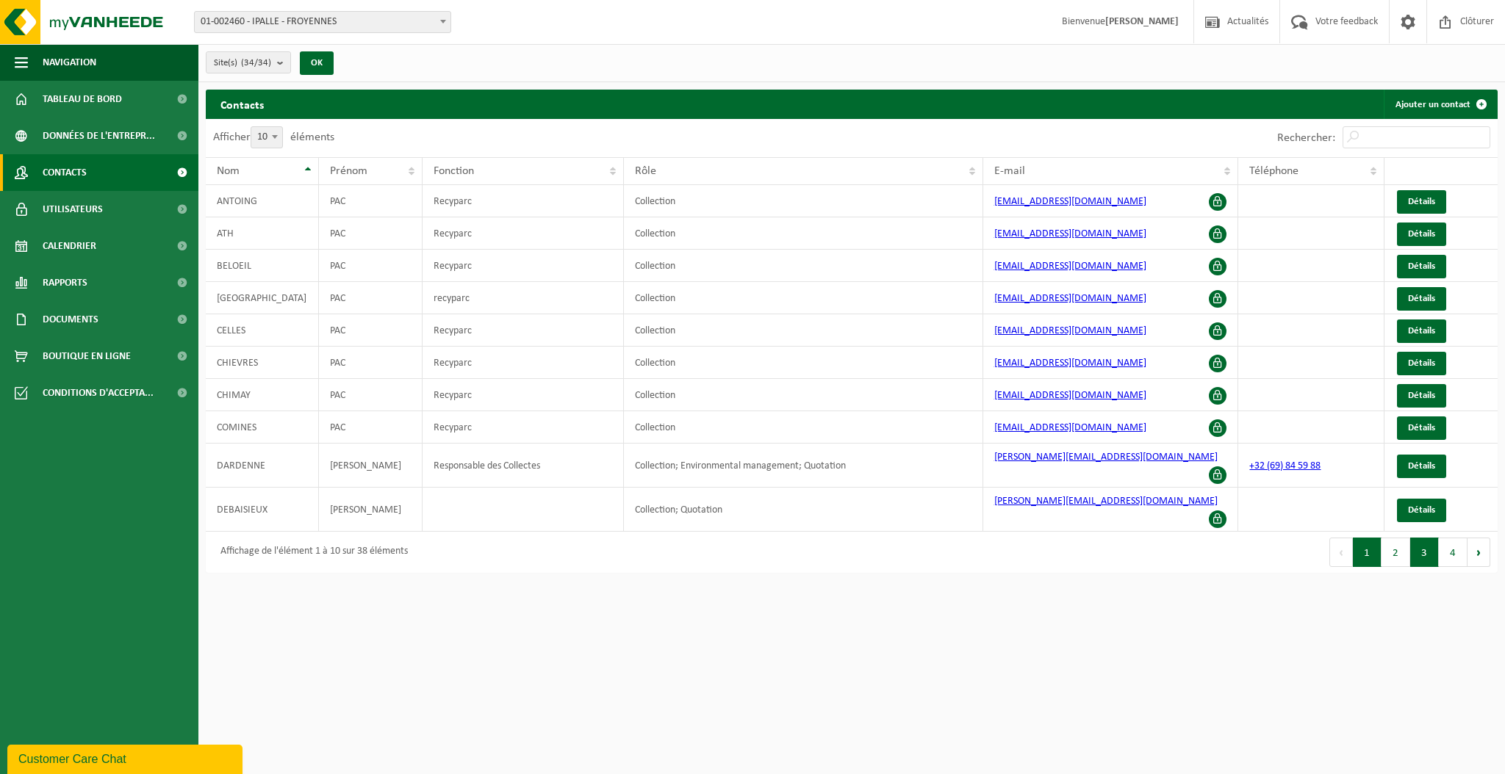
click at [1430, 538] on button "3" at bounding box center [1424, 552] width 29 height 29
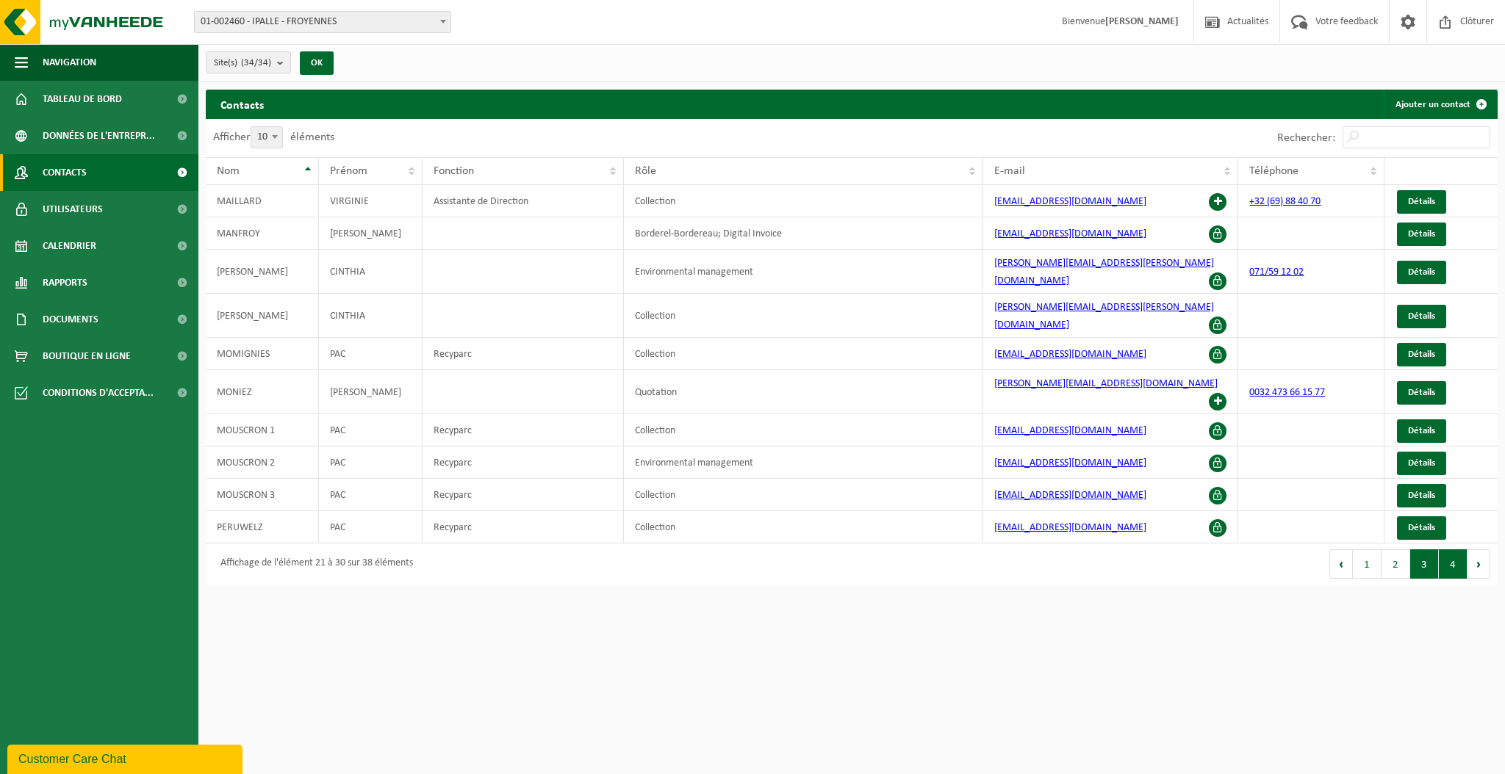
click at [1447, 550] on button "4" at bounding box center [1453, 564] width 29 height 29
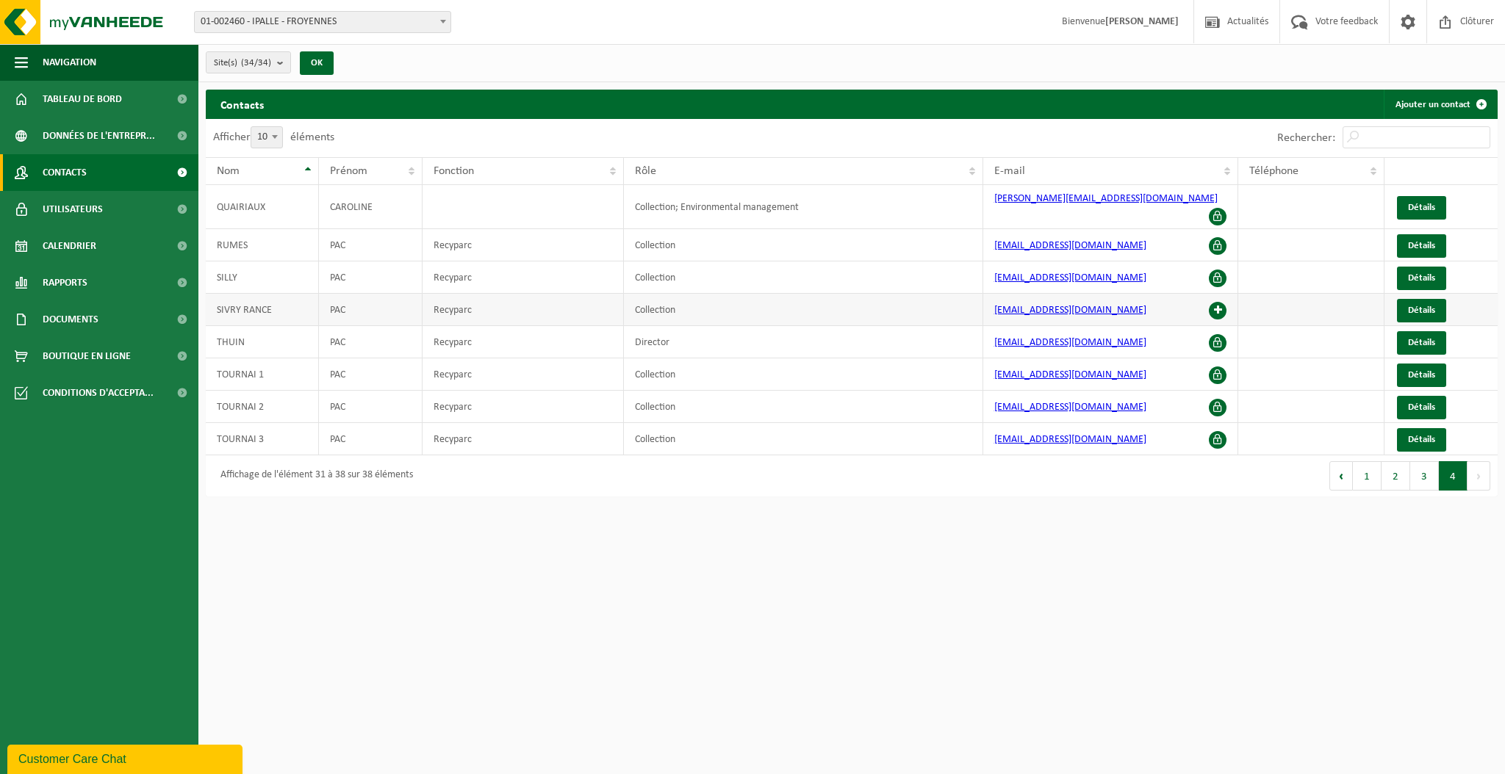
click at [332, 305] on td "PAC" at bounding box center [371, 310] width 104 height 32
click at [1425, 306] on span "Détails" at bounding box center [1421, 311] width 27 height 10
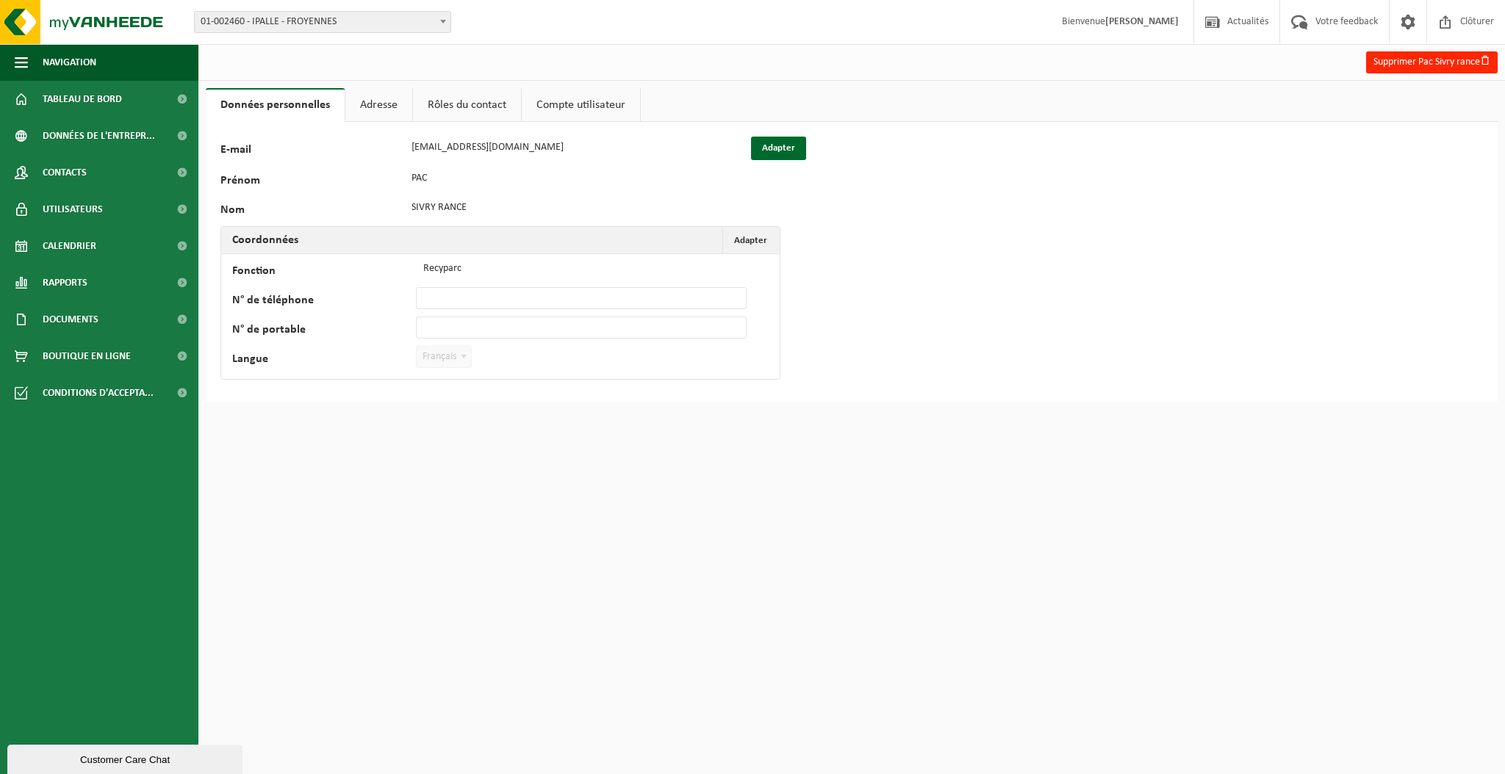
click at [396, 107] on link "Adresse" at bounding box center [378, 105] width 67 height 34
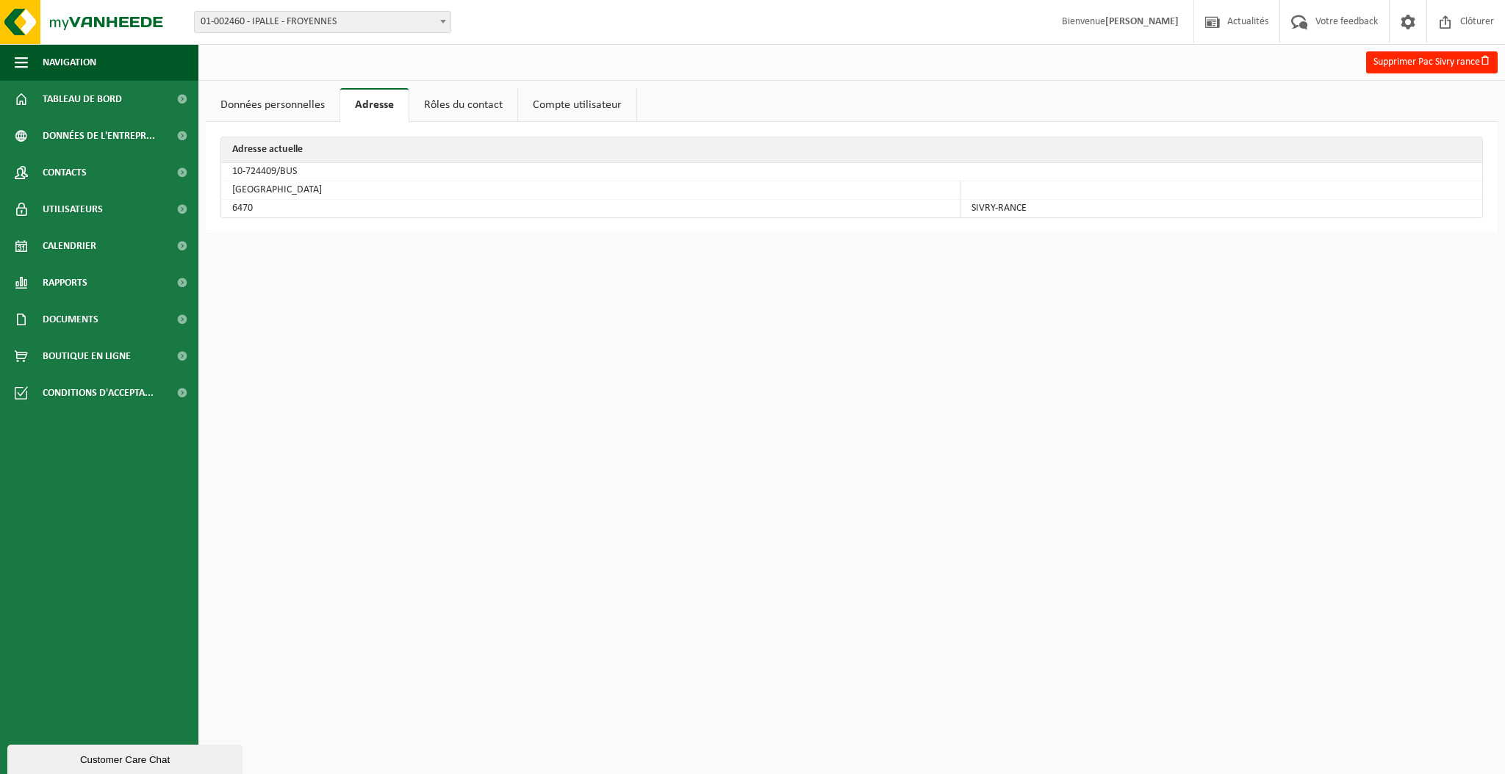
click at [481, 111] on link "Rôles du contact" at bounding box center [463, 105] width 108 height 34
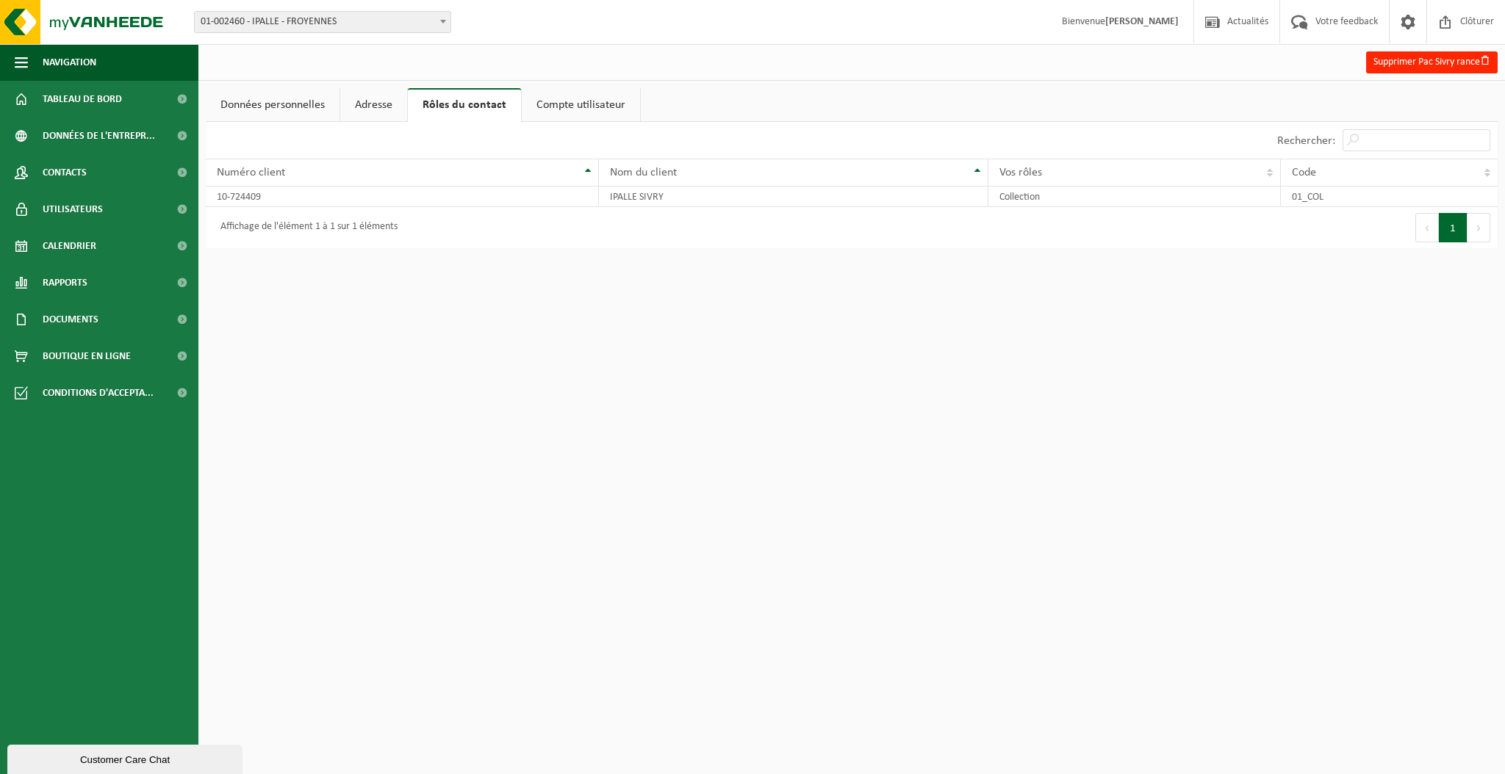
click at [589, 105] on link "Compte utilisateur" at bounding box center [581, 105] width 118 height 34
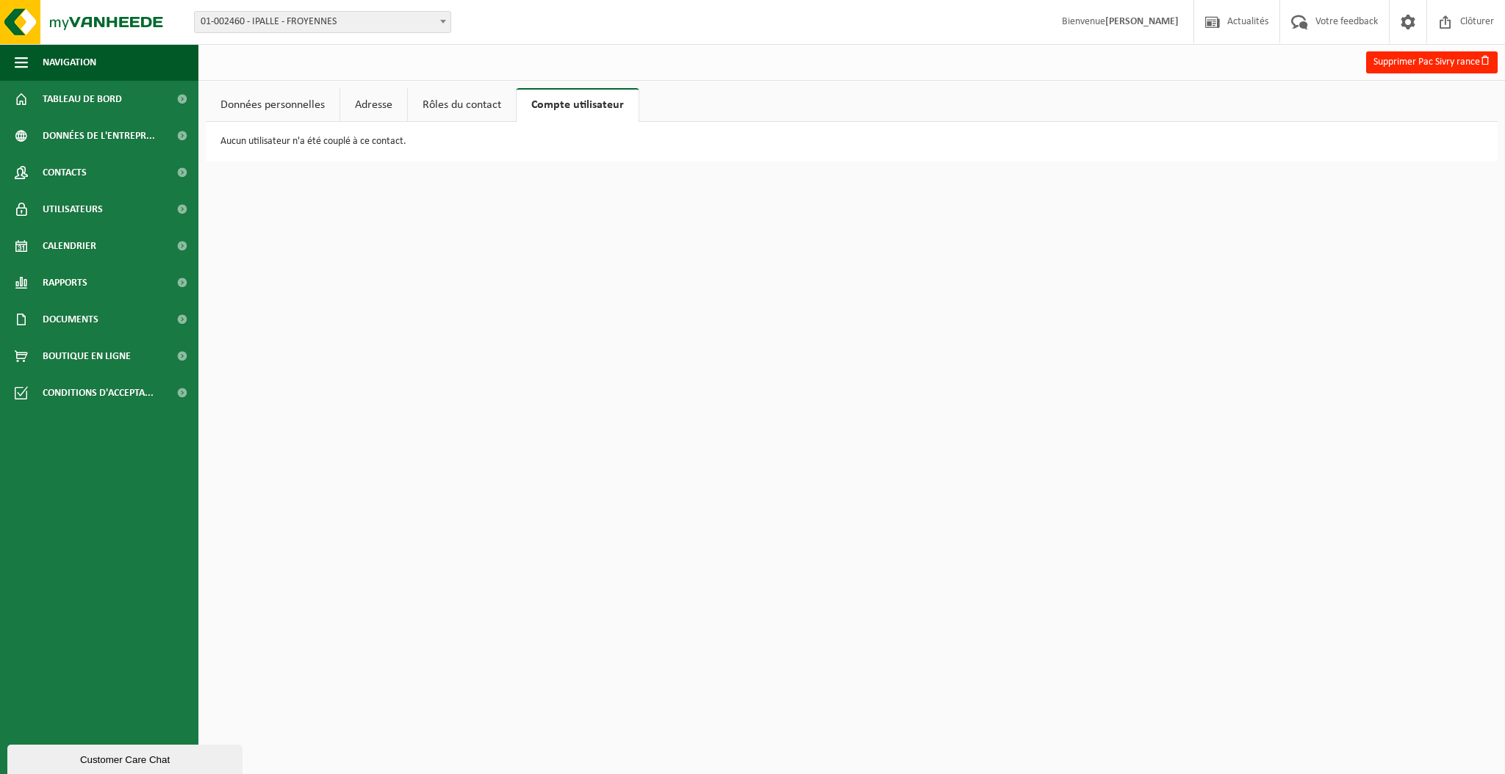
click at [284, 100] on link "Données personnelles" at bounding box center [273, 105] width 134 height 34
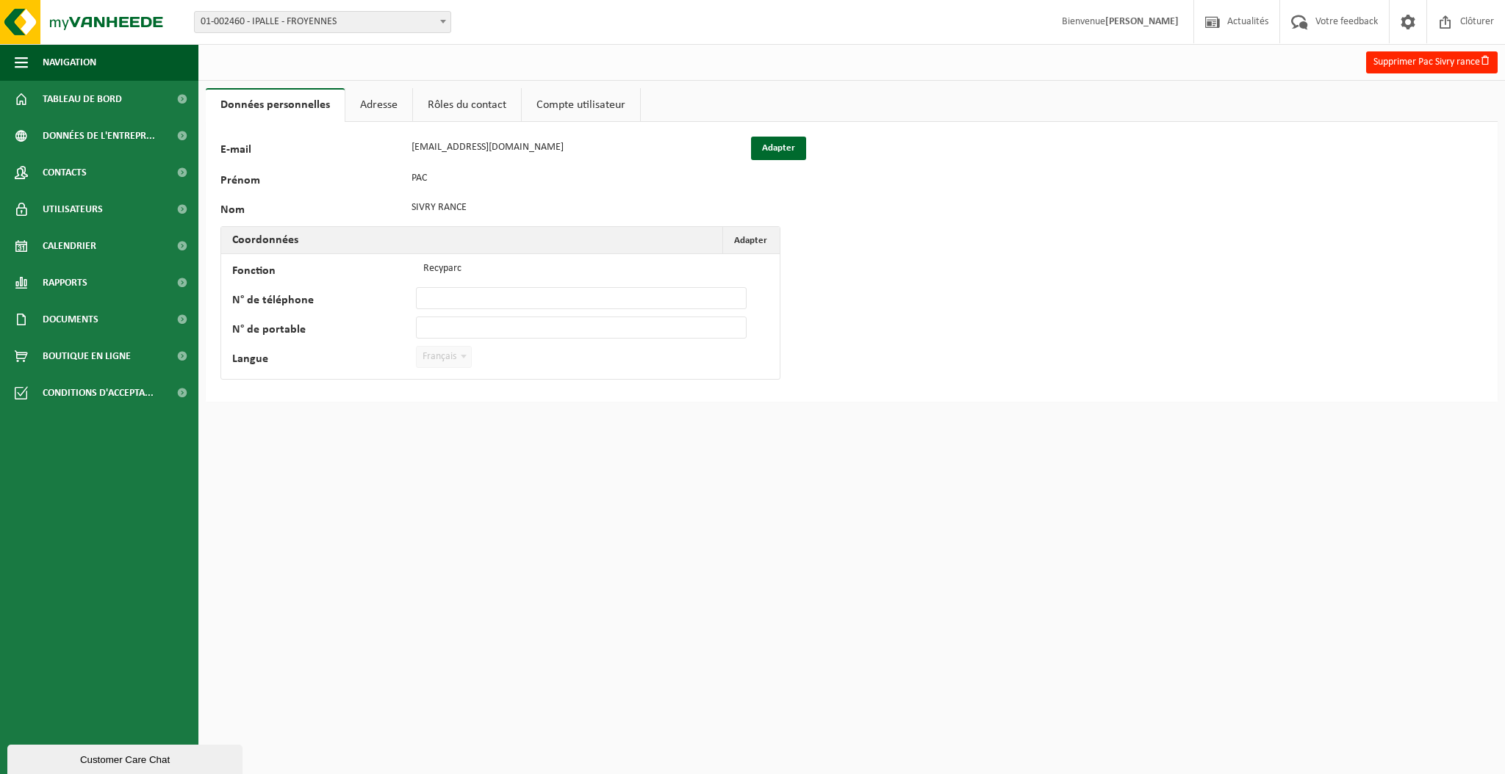
click at [366, 101] on link "Adresse" at bounding box center [378, 105] width 67 height 34
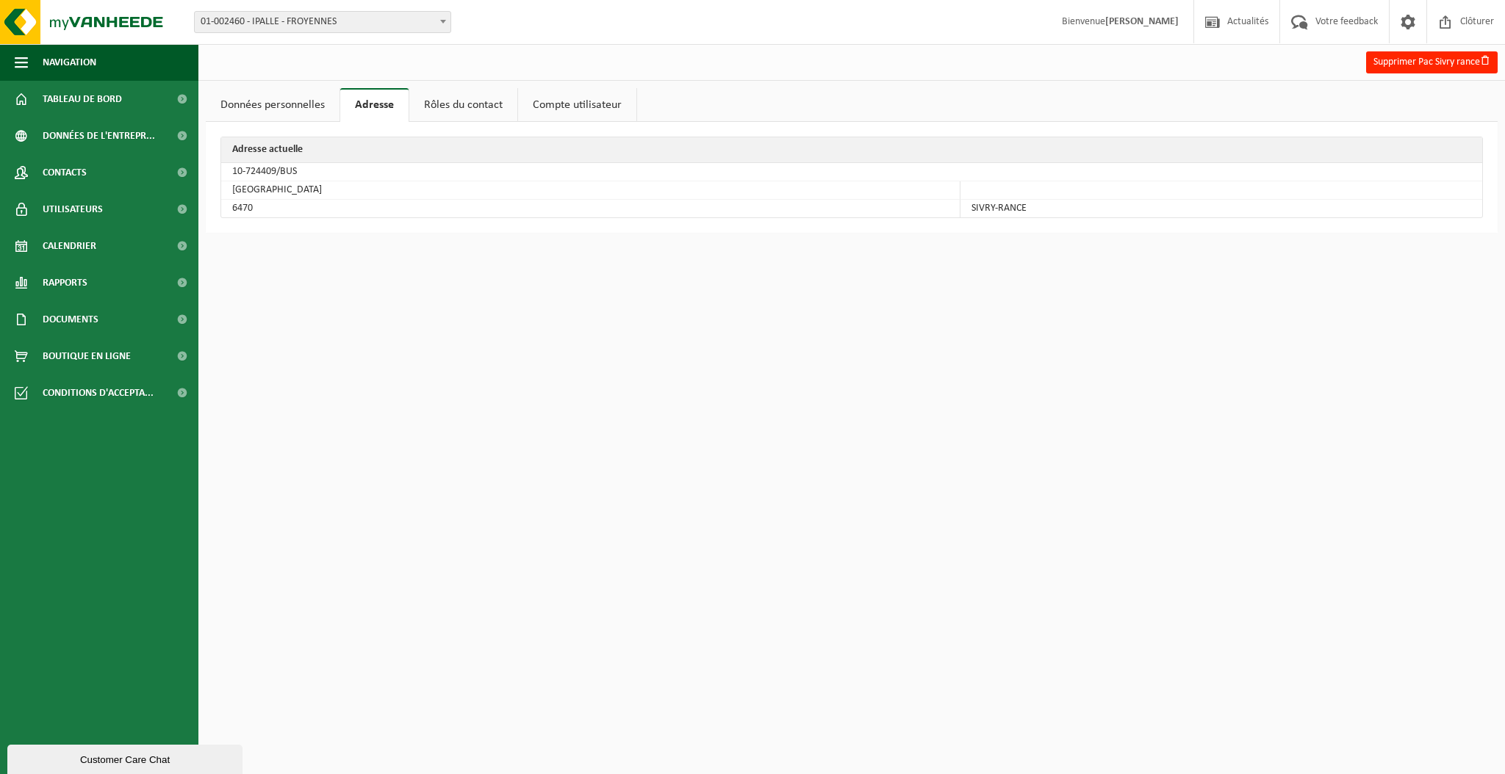
click at [453, 104] on link "Rôles du contact" at bounding box center [463, 105] width 108 height 34
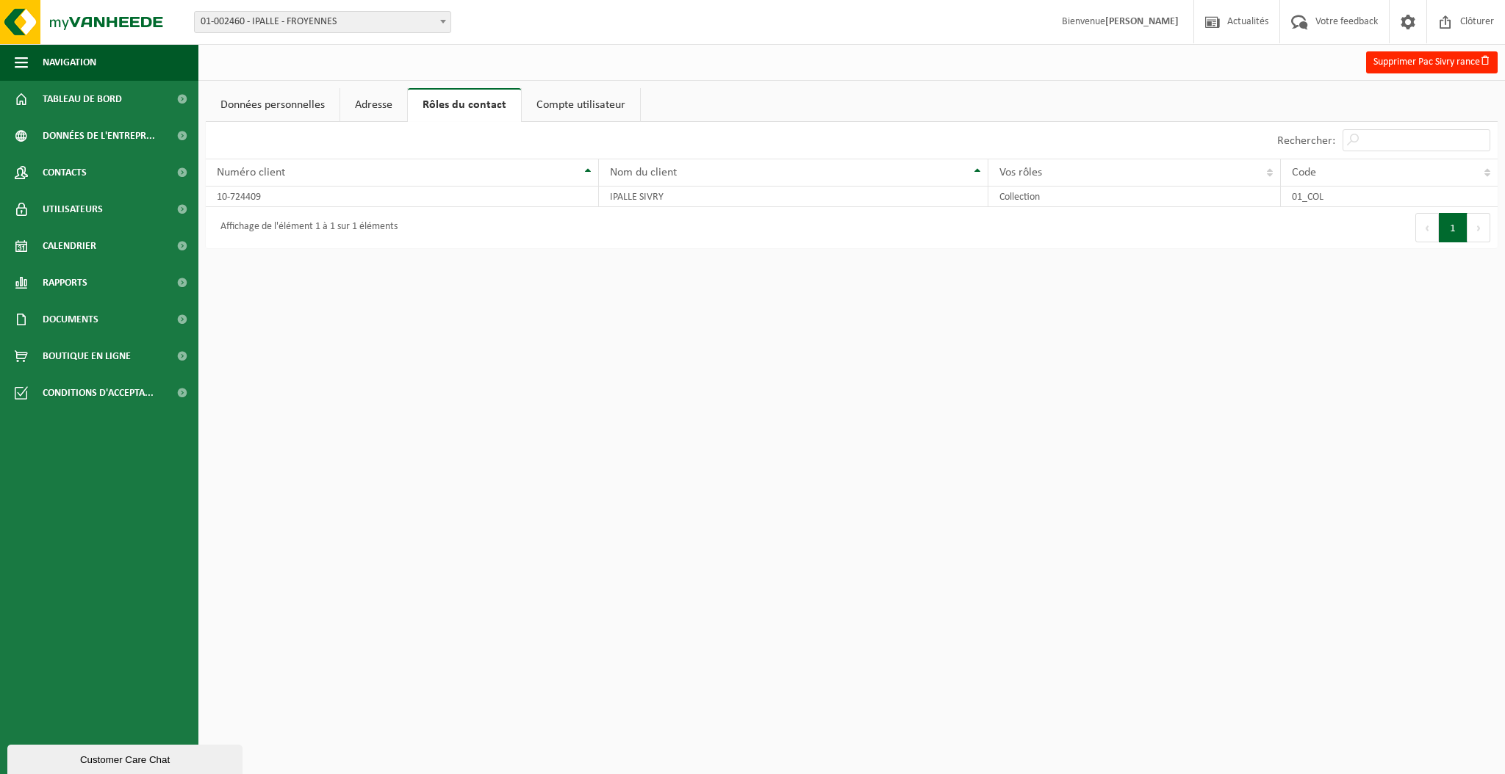
click at [586, 107] on link "Compte utilisateur" at bounding box center [581, 105] width 118 height 34
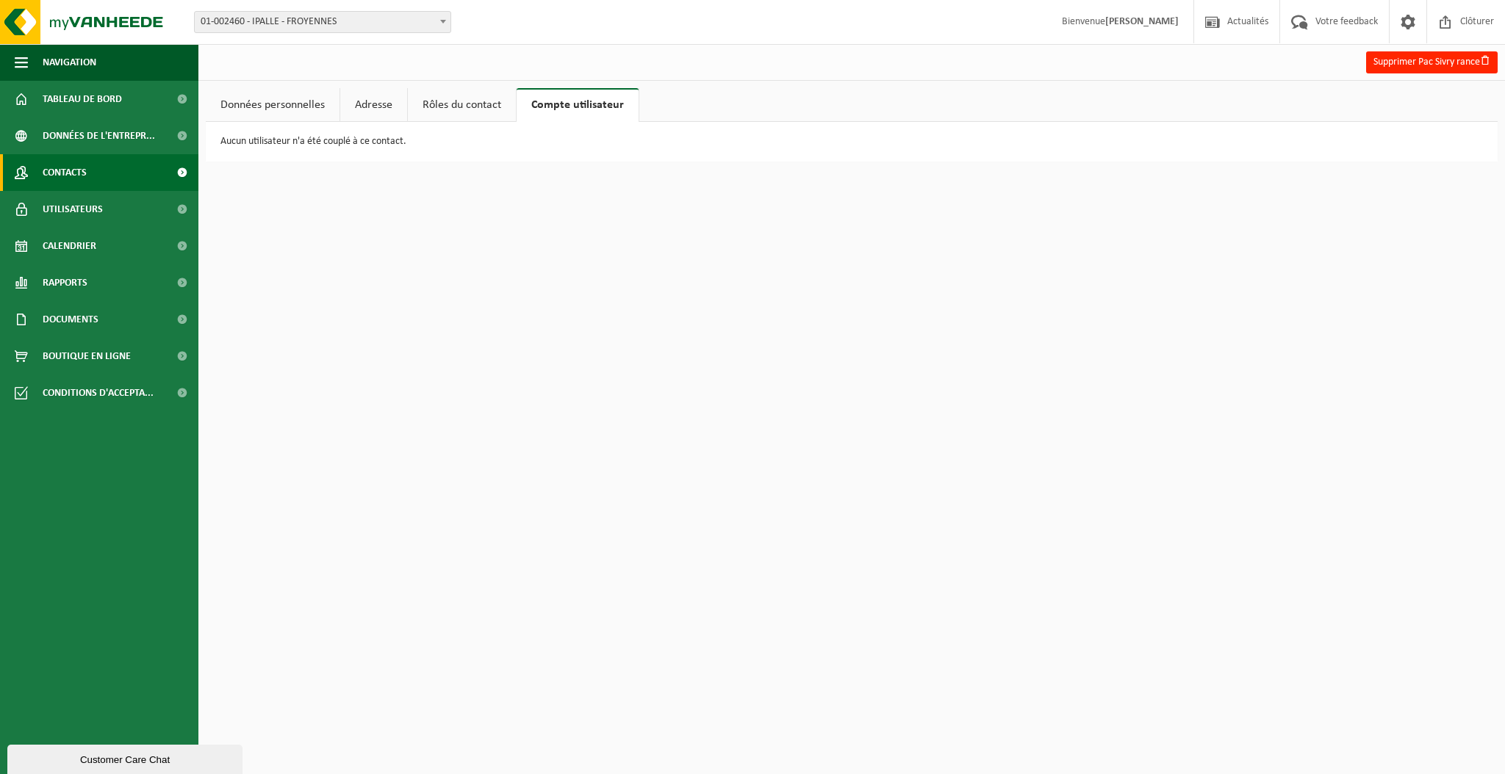
click at [75, 173] on span "Contacts" at bounding box center [65, 172] width 44 height 37
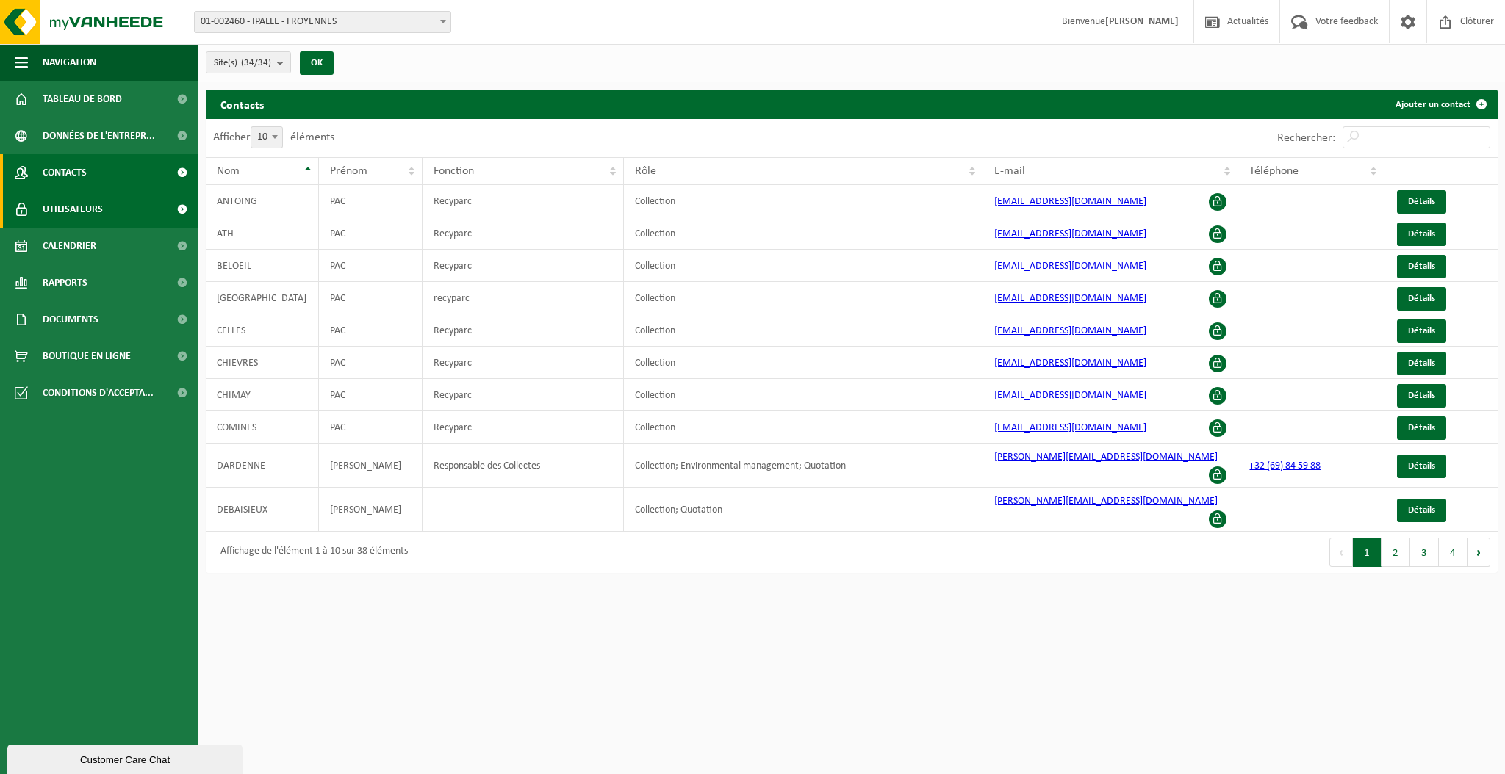
click at [108, 195] on link "Utilisateurs" at bounding box center [99, 209] width 198 height 37
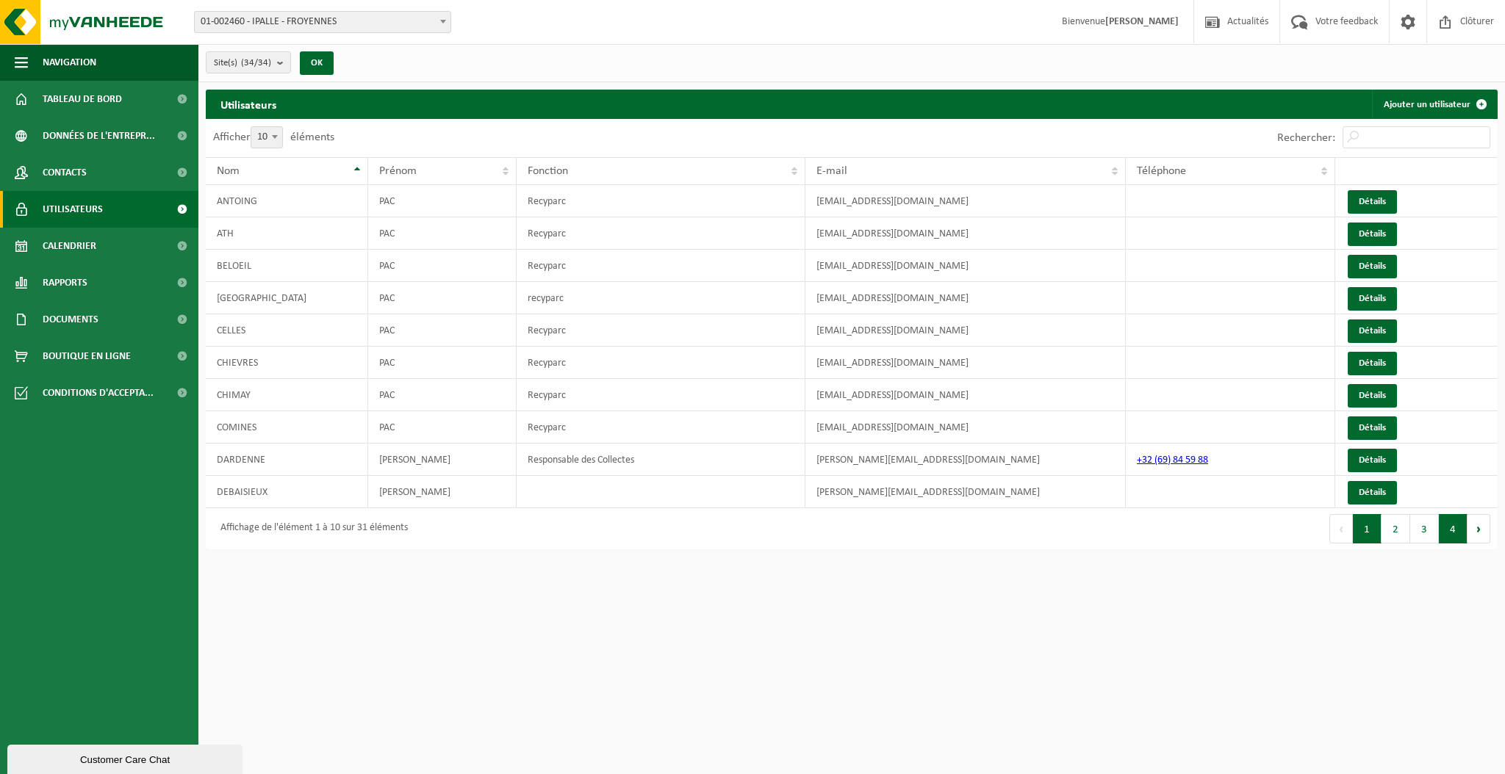
click at [1442, 534] on button "4" at bounding box center [1453, 528] width 29 height 29
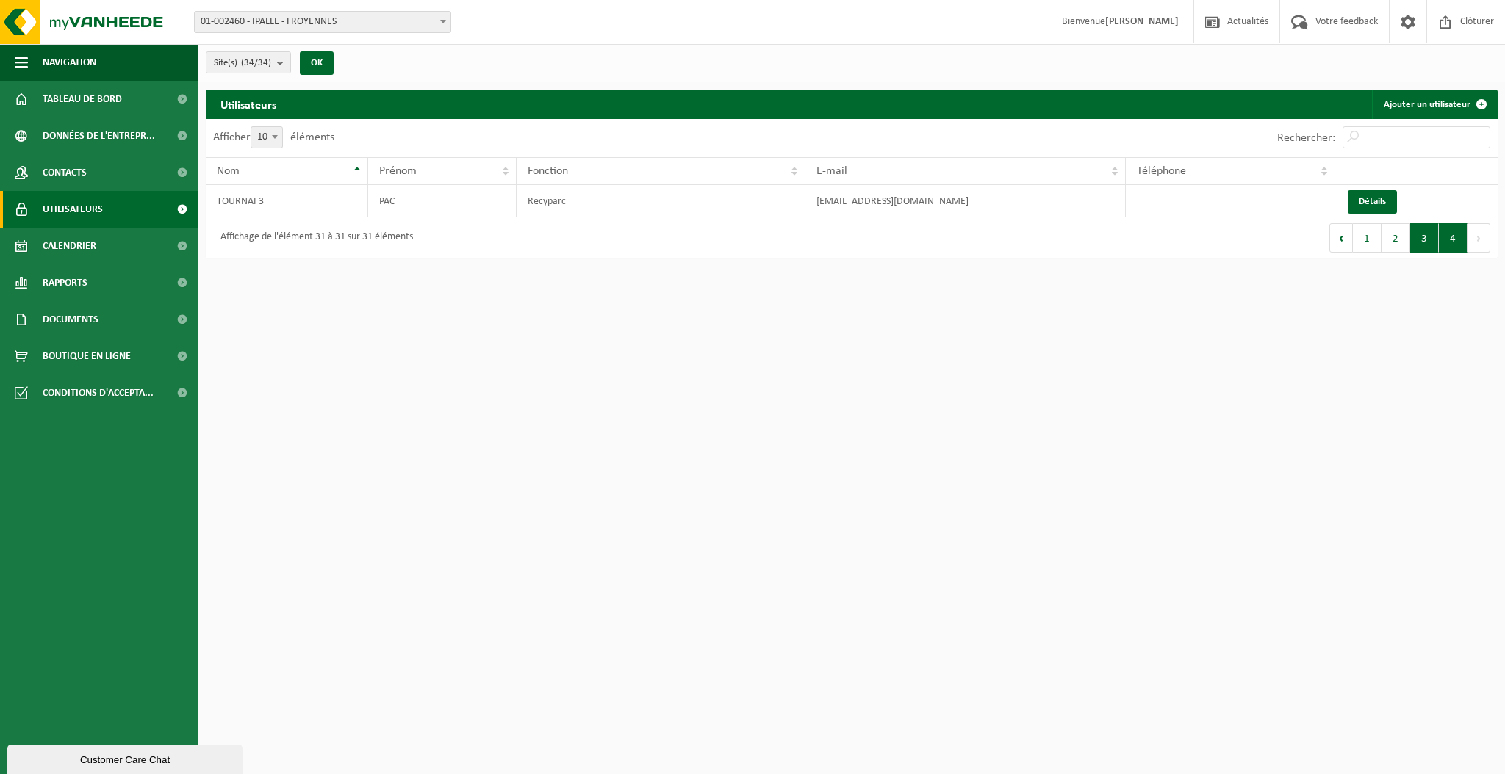
click at [1422, 237] on button "3" at bounding box center [1424, 237] width 29 height 29
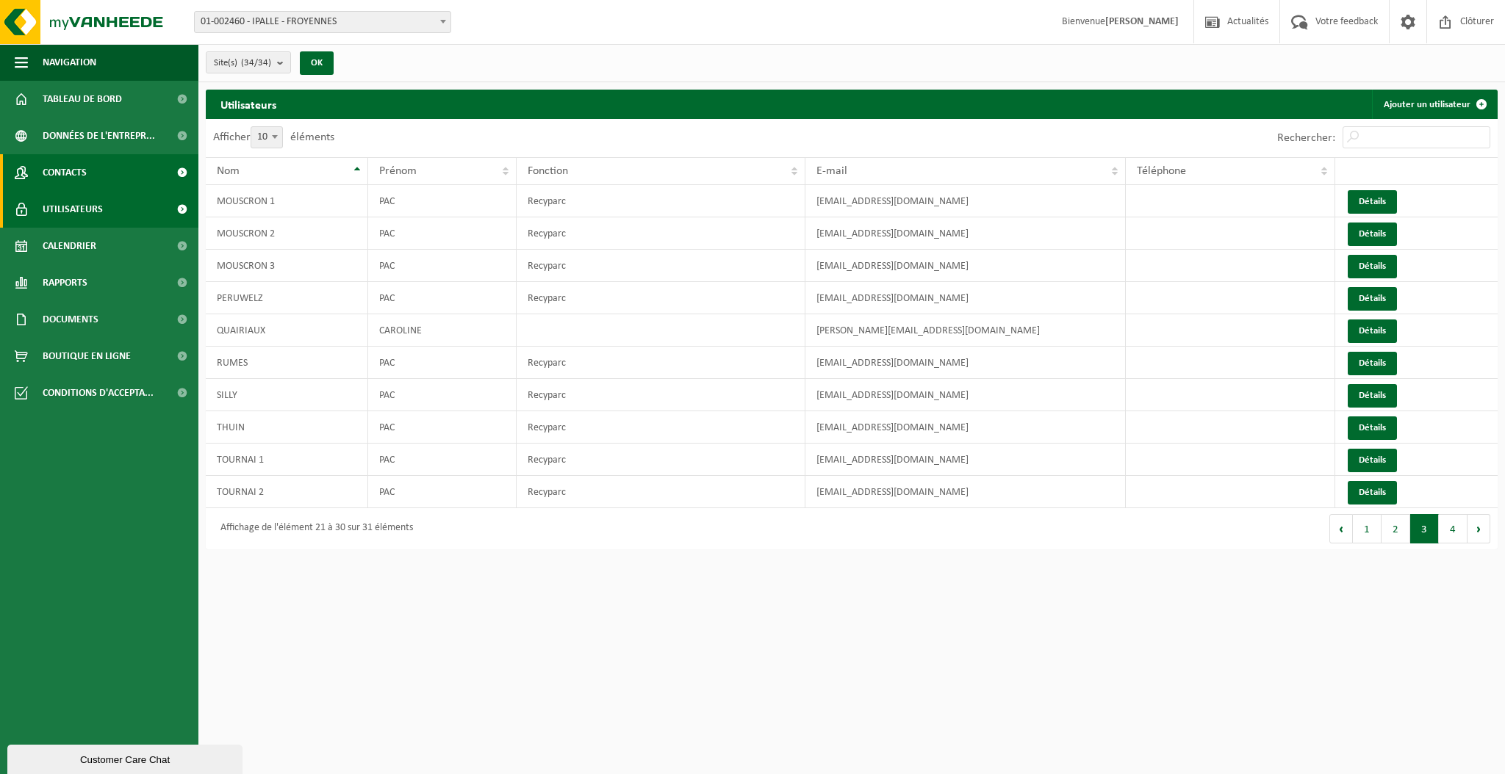
click at [79, 168] on span "Contacts" at bounding box center [65, 172] width 44 height 37
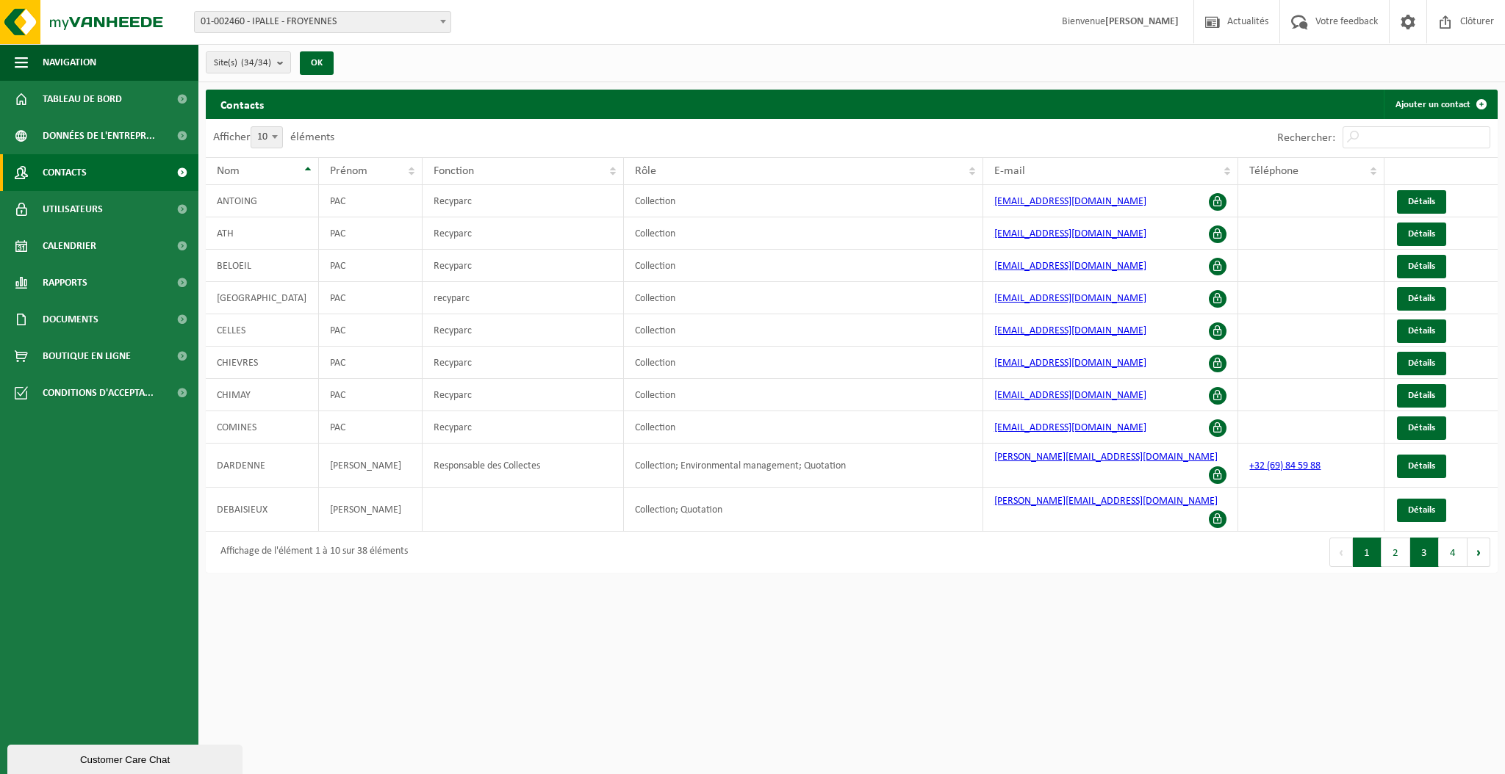
click at [1413, 538] on button "3" at bounding box center [1424, 552] width 29 height 29
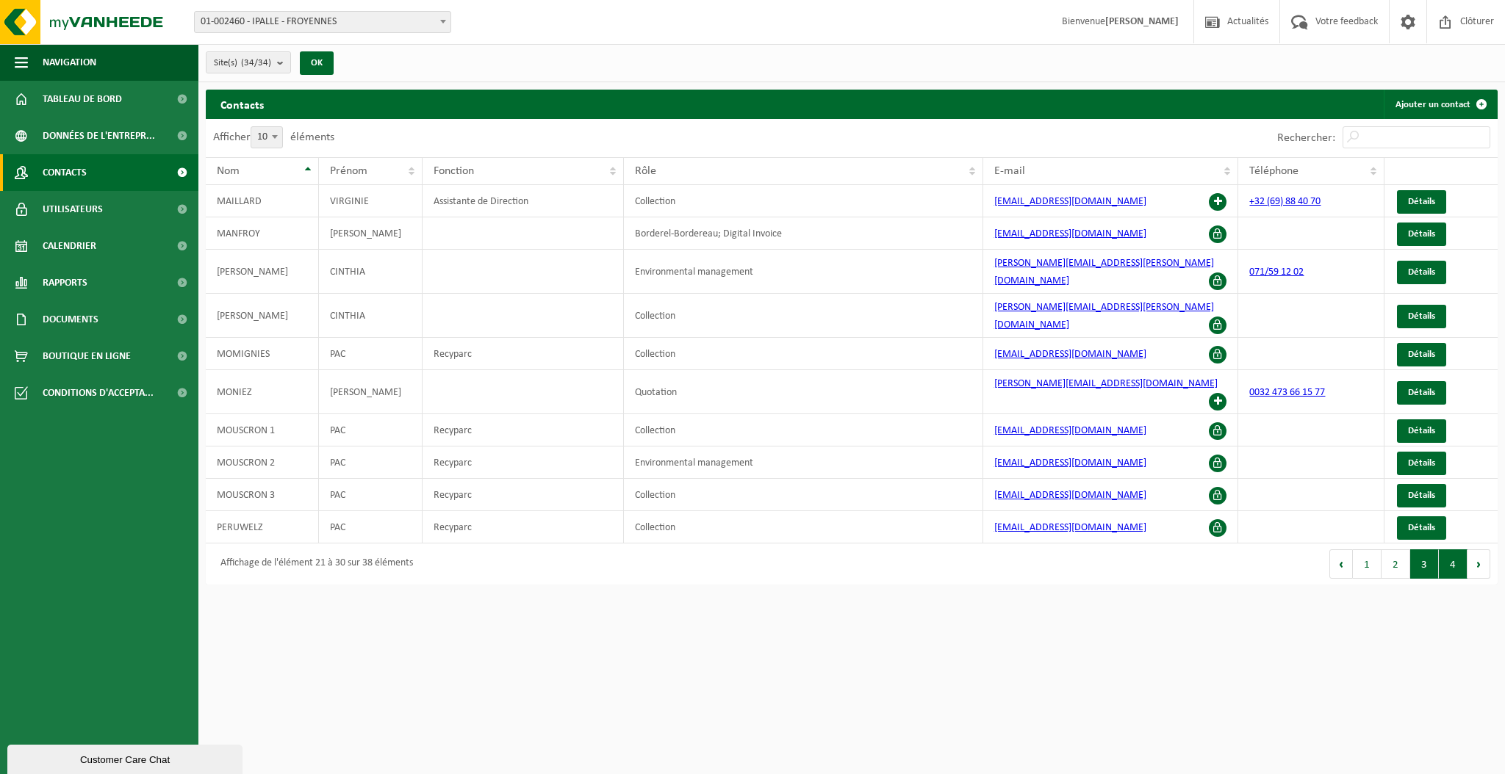
click at [1451, 550] on button "4" at bounding box center [1453, 564] width 29 height 29
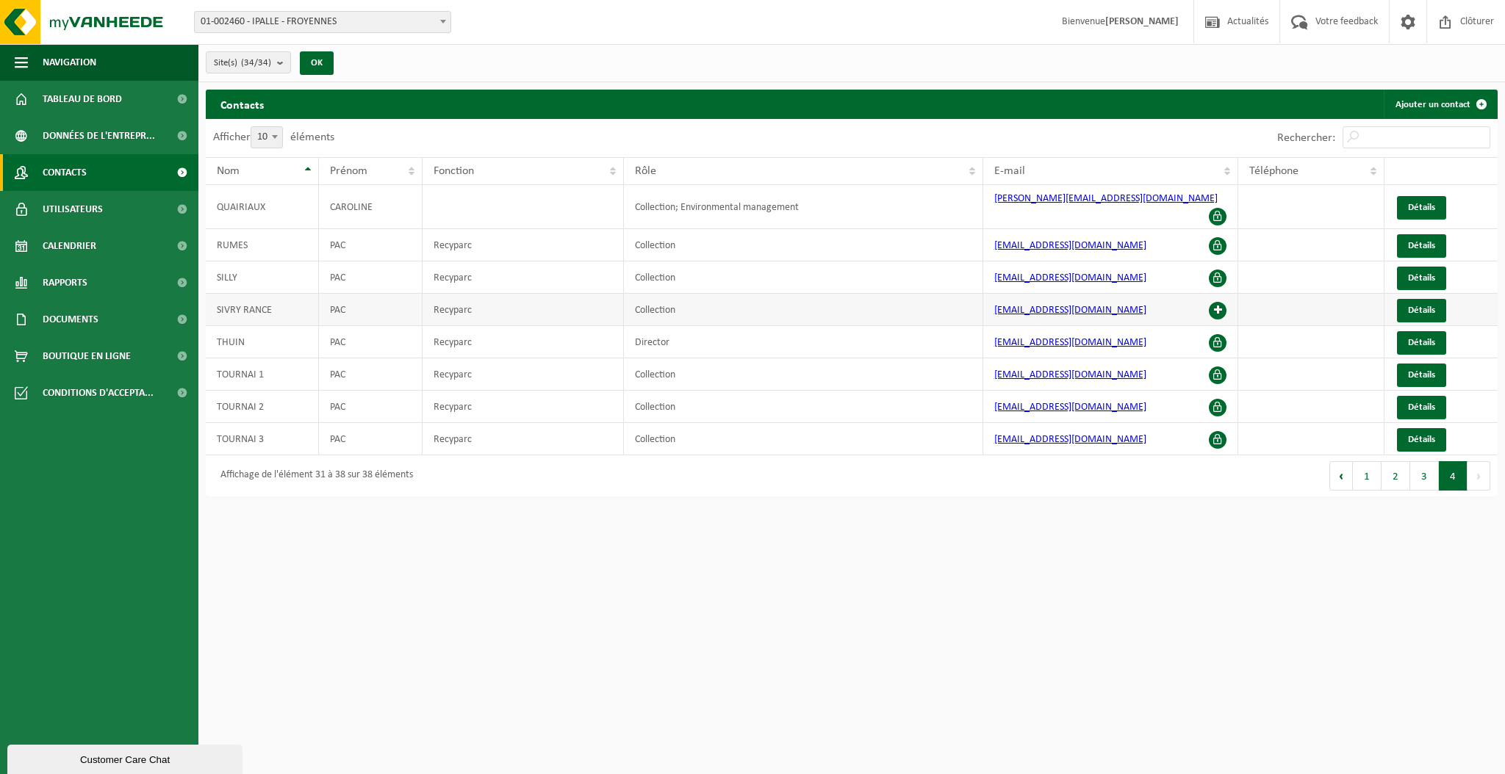
click at [1215, 302] on span at bounding box center [1218, 311] width 18 height 18
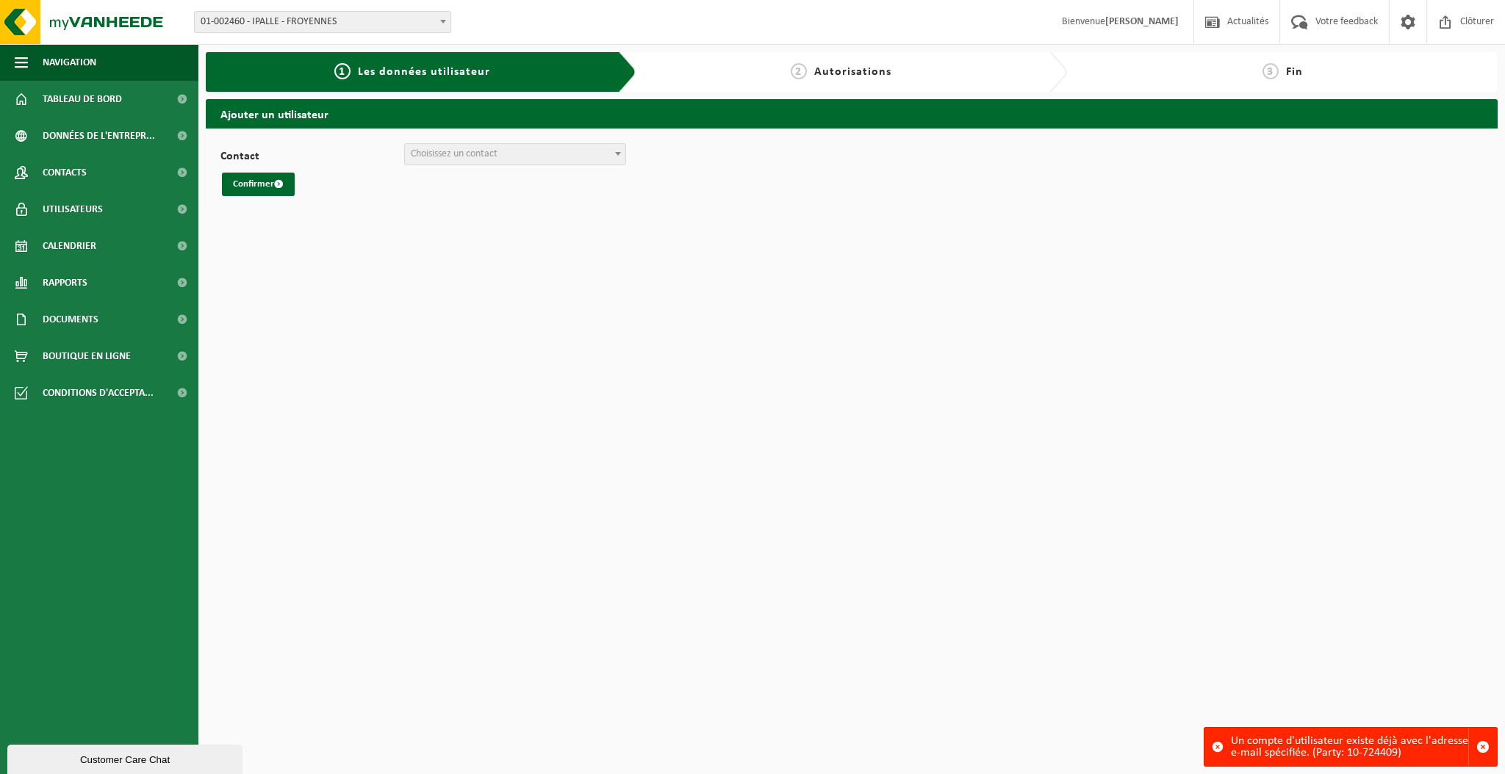
click at [530, 159] on span "Choisissez un contact" at bounding box center [515, 154] width 220 height 21
click at [53, 173] on span "Contacts" at bounding box center [65, 172] width 44 height 37
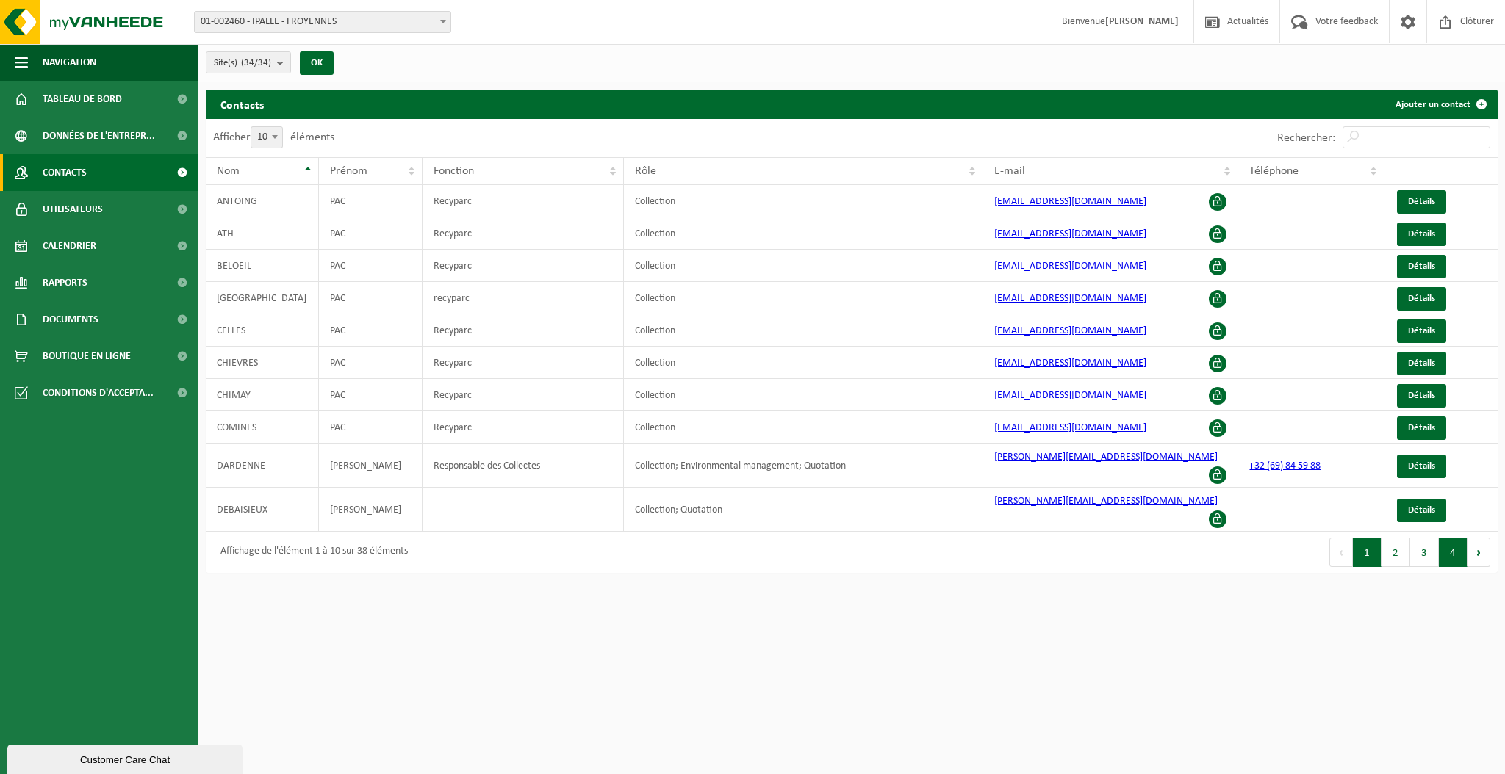
click at [1445, 539] on button "4" at bounding box center [1453, 552] width 29 height 29
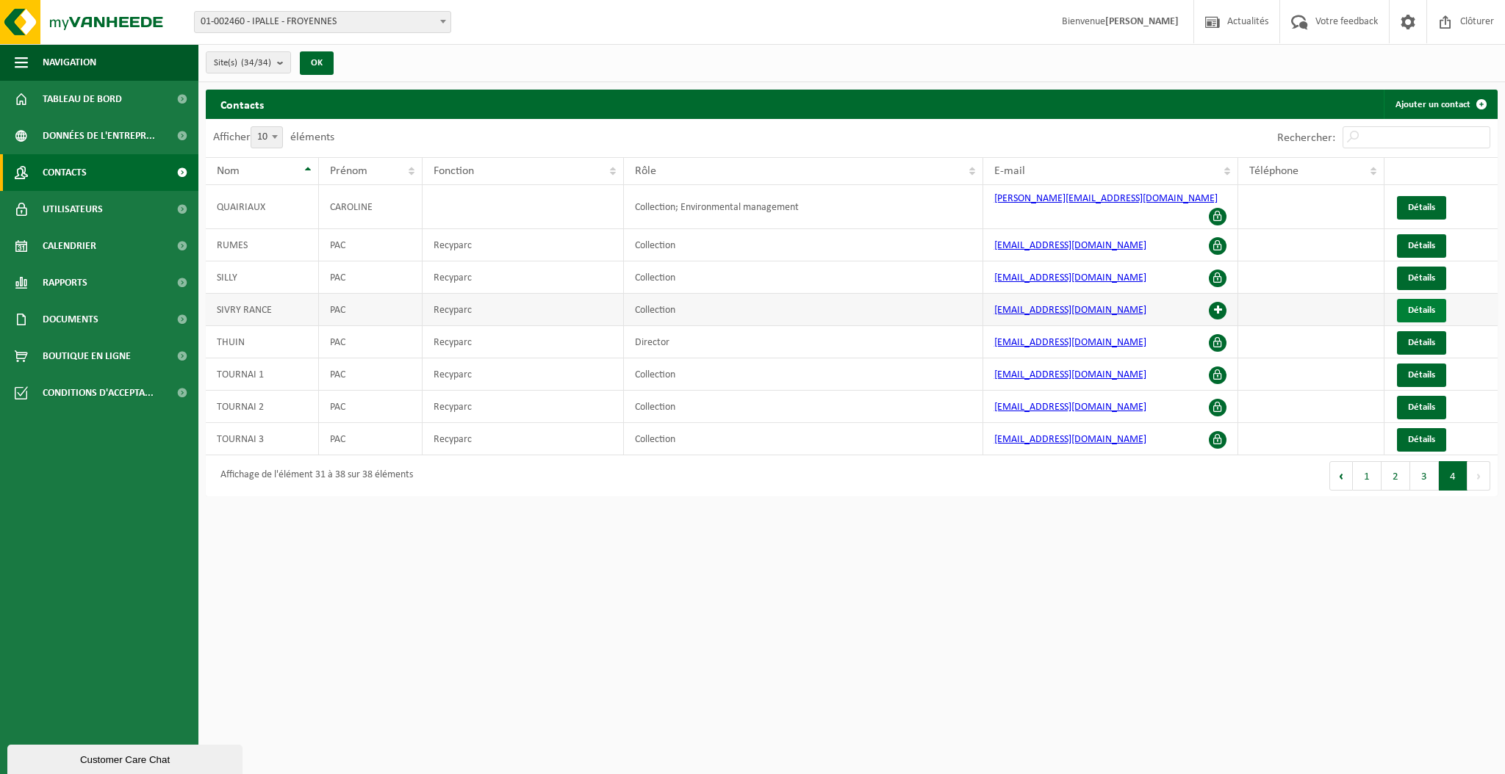
click at [1428, 306] on span "Détails" at bounding box center [1421, 311] width 27 height 10
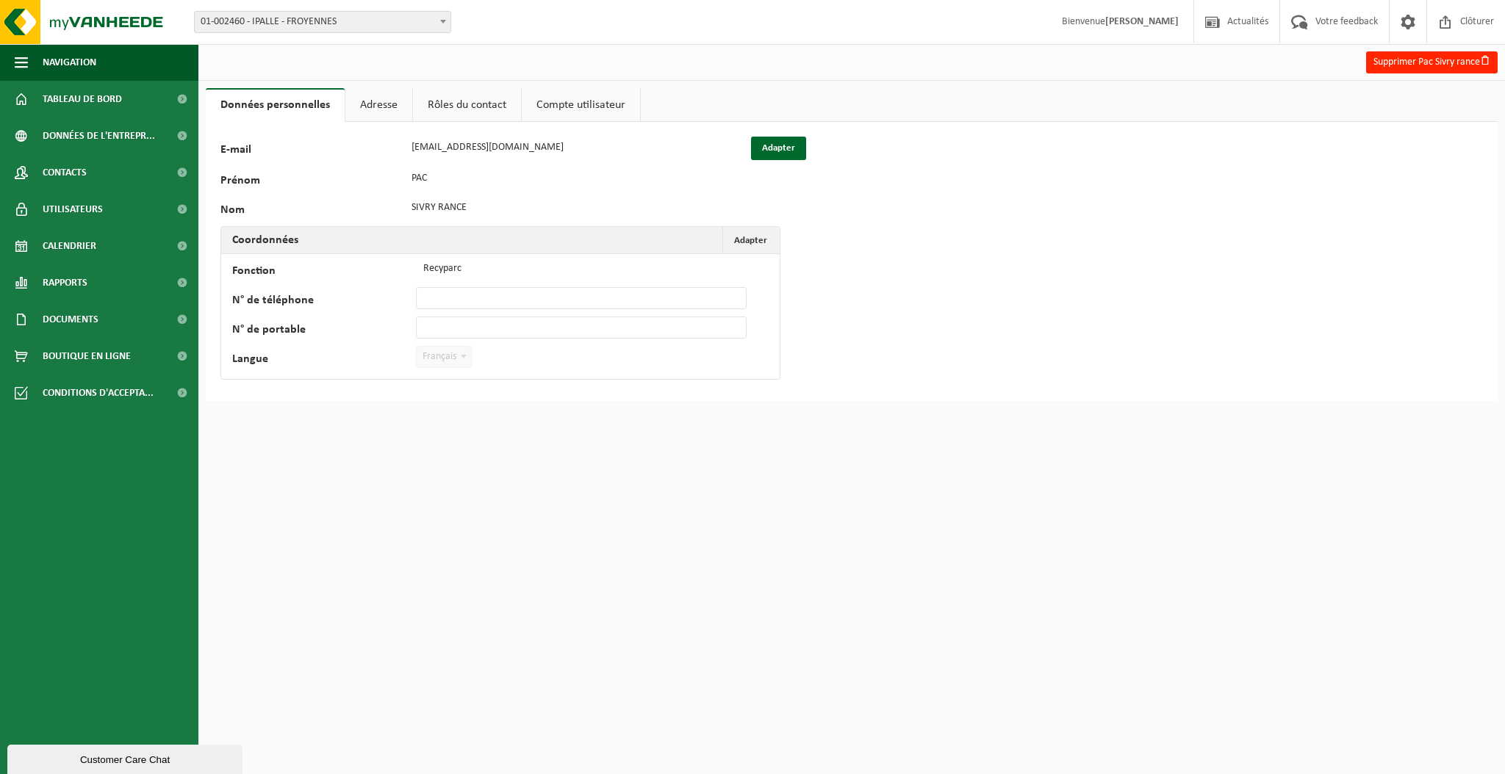
click at [572, 100] on link "Compte utilisateur" at bounding box center [581, 105] width 118 height 34
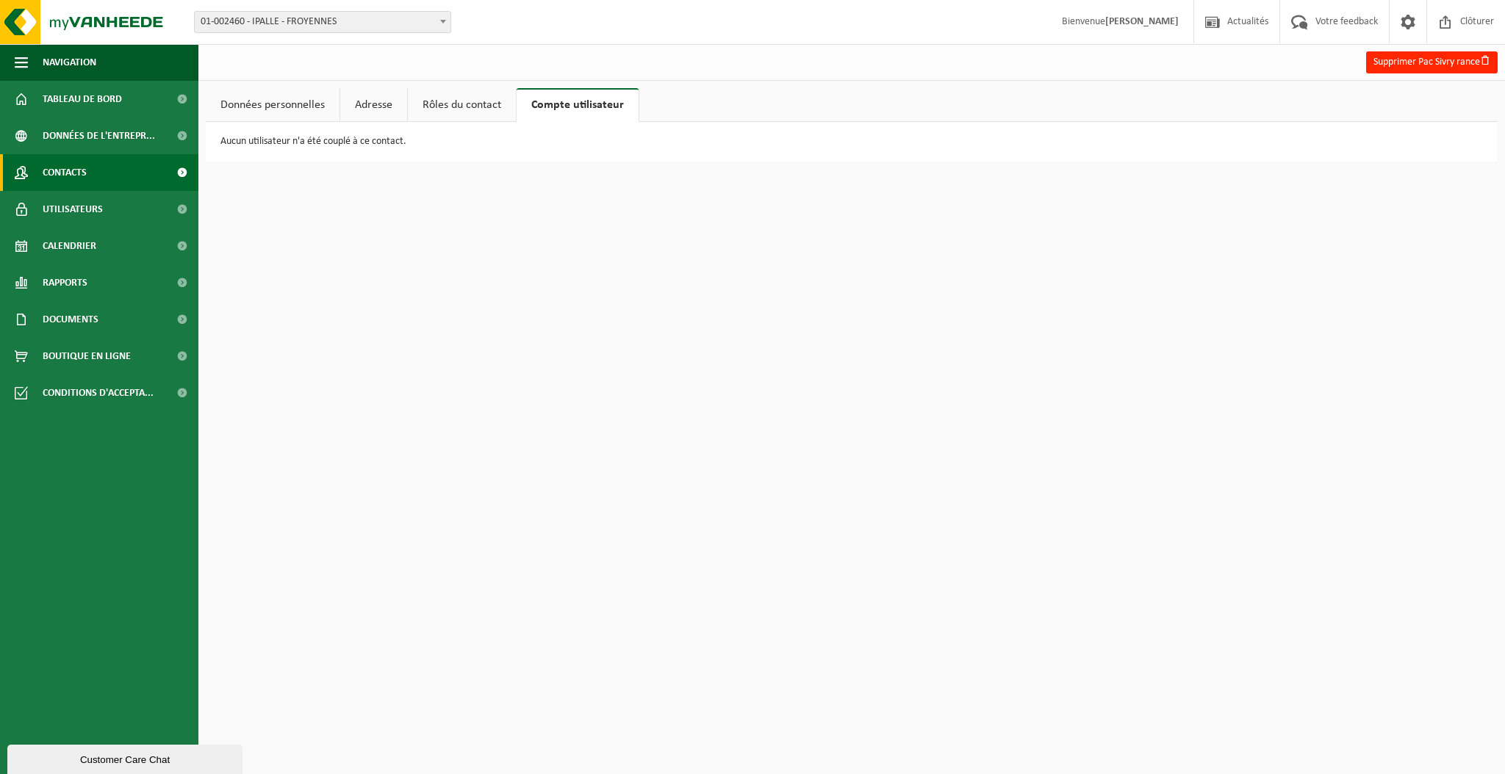
click at [71, 169] on span "Contacts" at bounding box center [65, 172] width 44 height 37
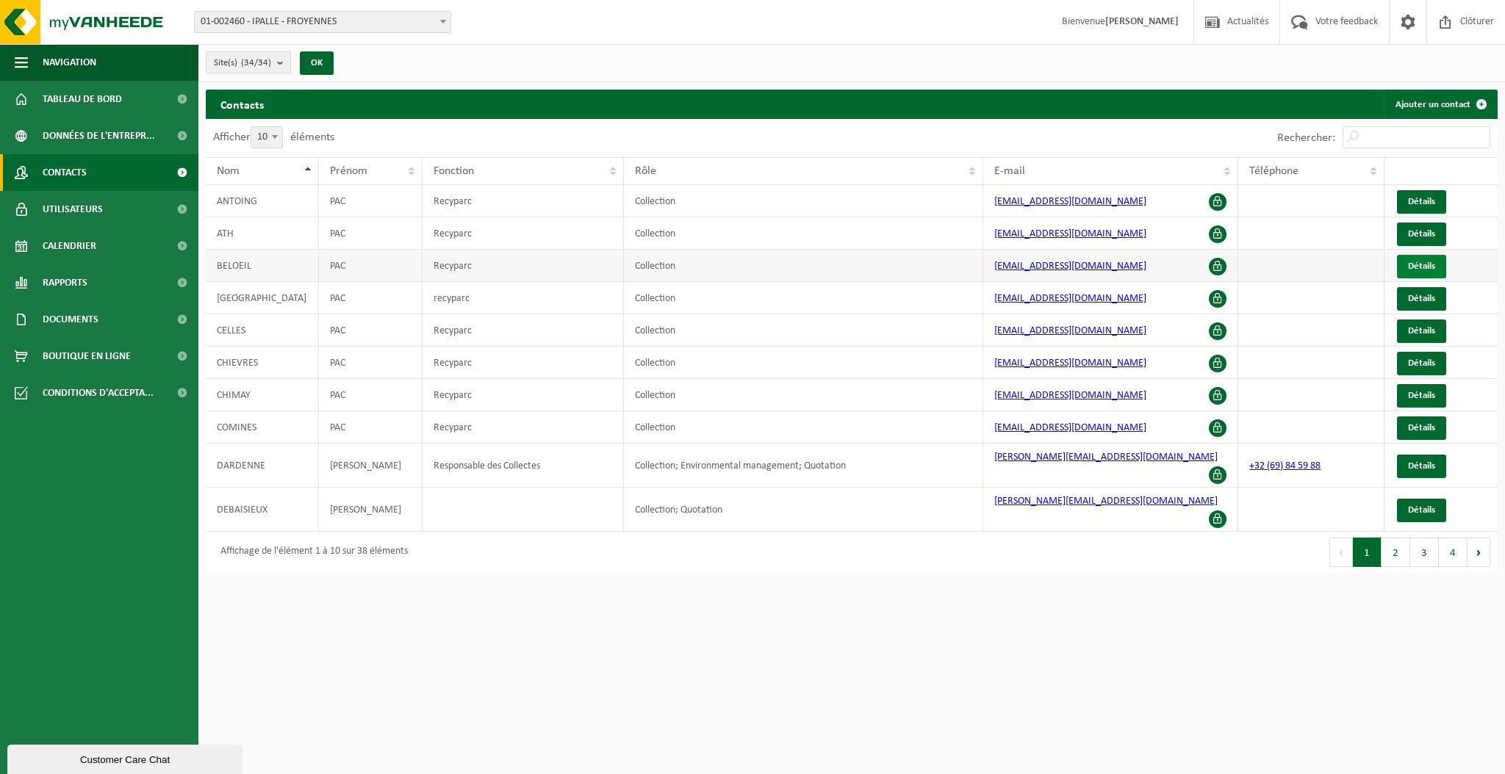
click at [1431, 265] on span "Détails" at bounding box center [1421, 267] width 27 height 10
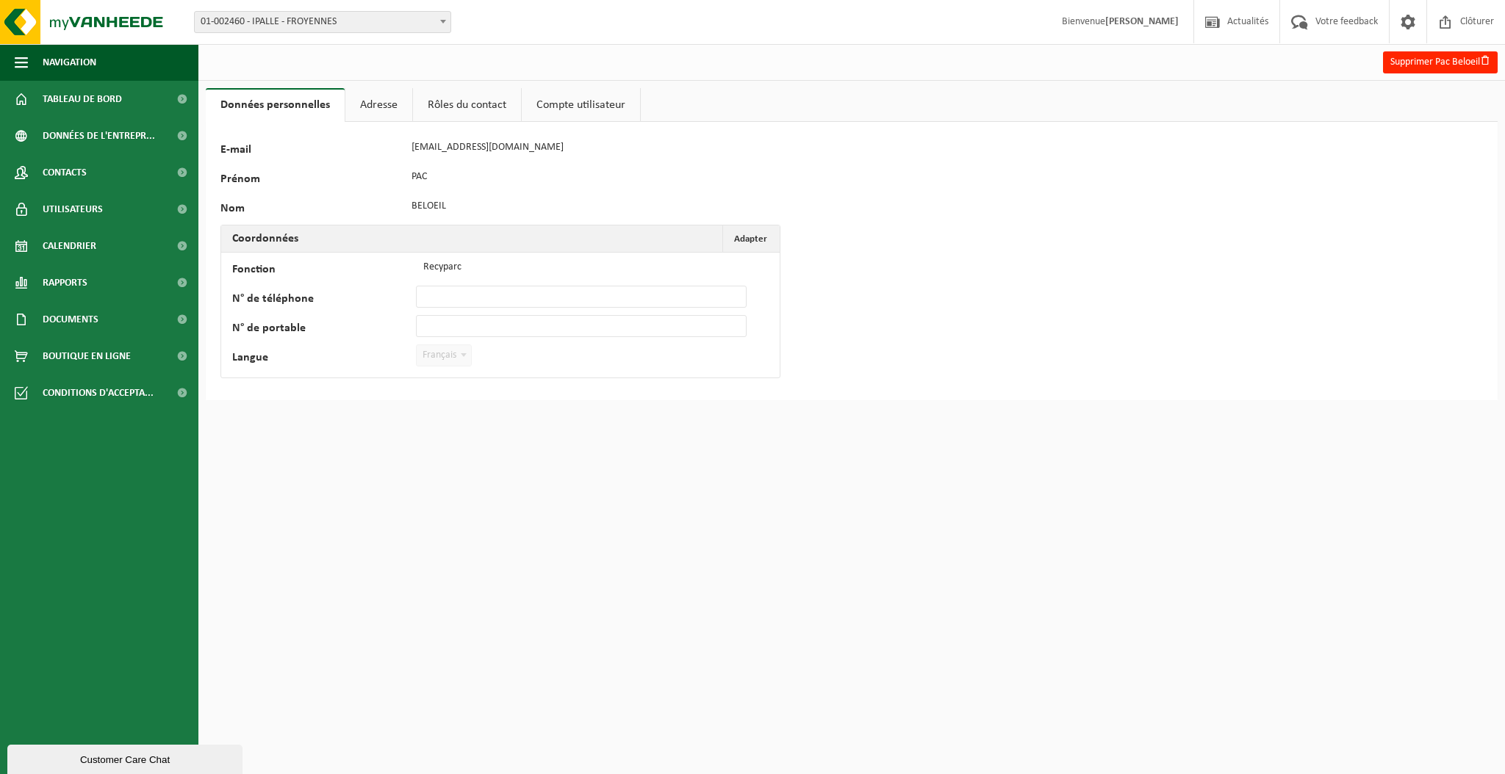
click at [589, 101] on link "Compte utilisateur" at bounding box center [581, 105] width 118 height 34
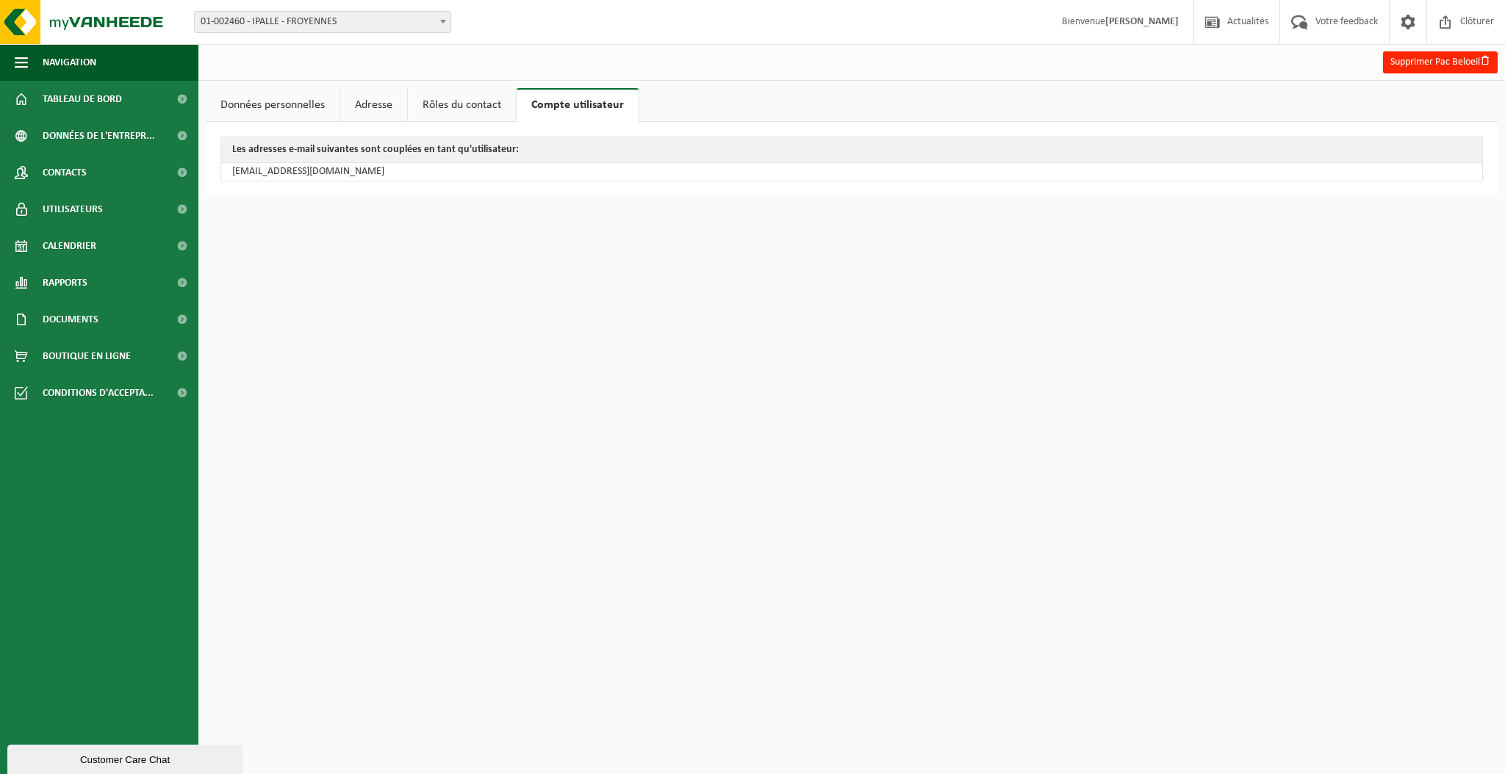
click at [273, 100] on link "Données personnelles" at bounding box center [273, 105] width 134 height 34
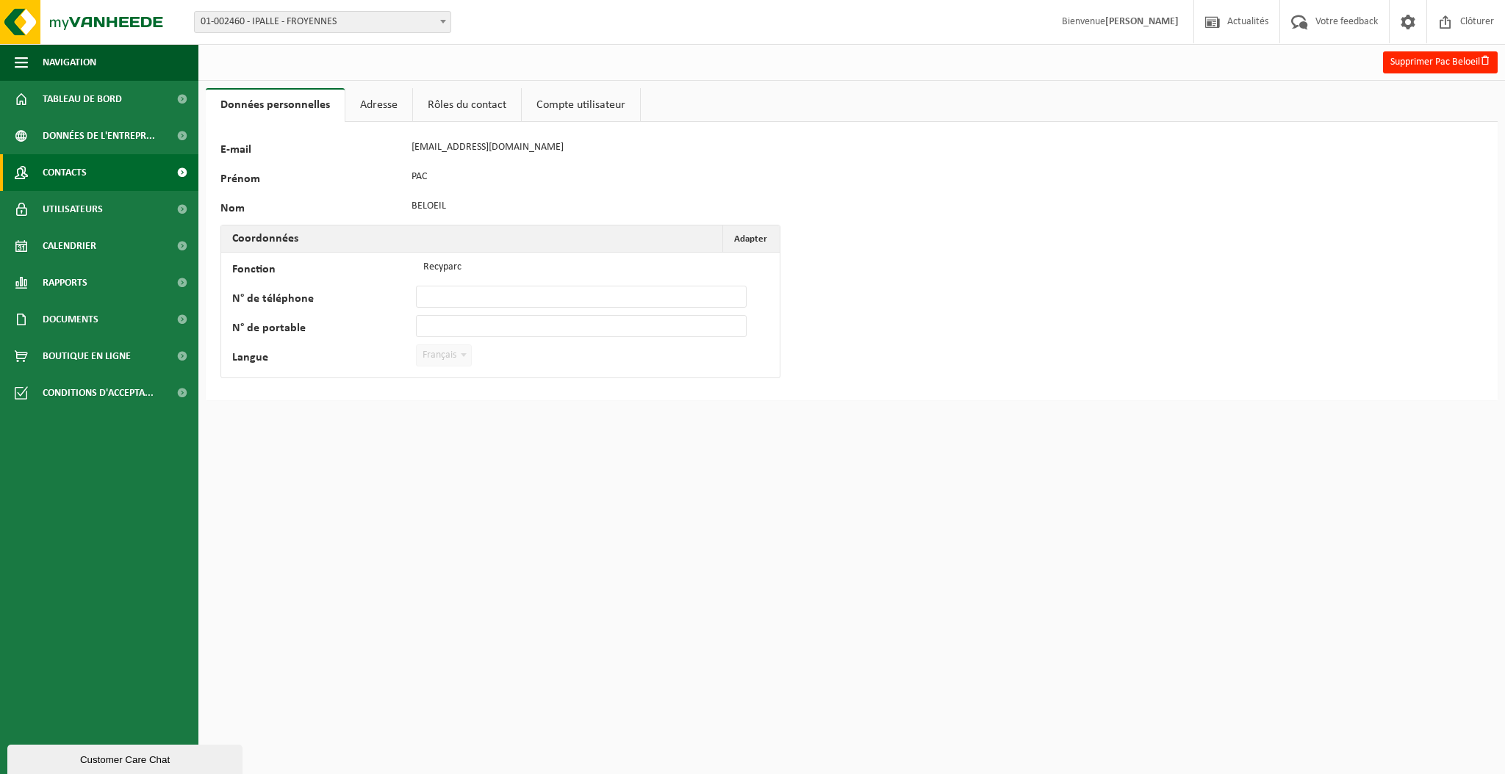
click at [90, 173] on link "Contacts" at bounding box center [99, 172] width 198 height 37
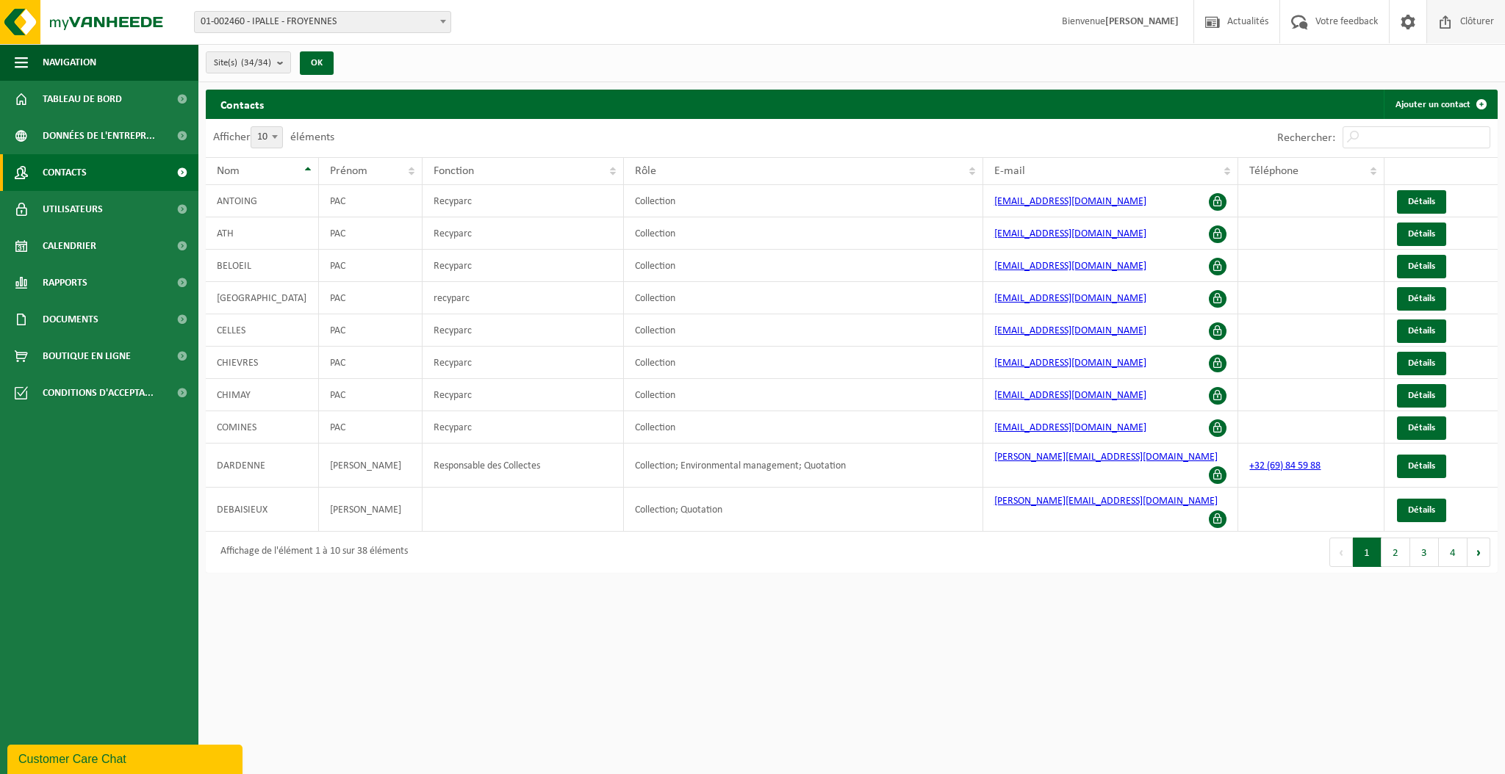
click at [1473, 21] on span "Clôturer" at bounding box center [1476, 21] width 41 height 43
